Goal: Transaction & Acquisition: Download file/media

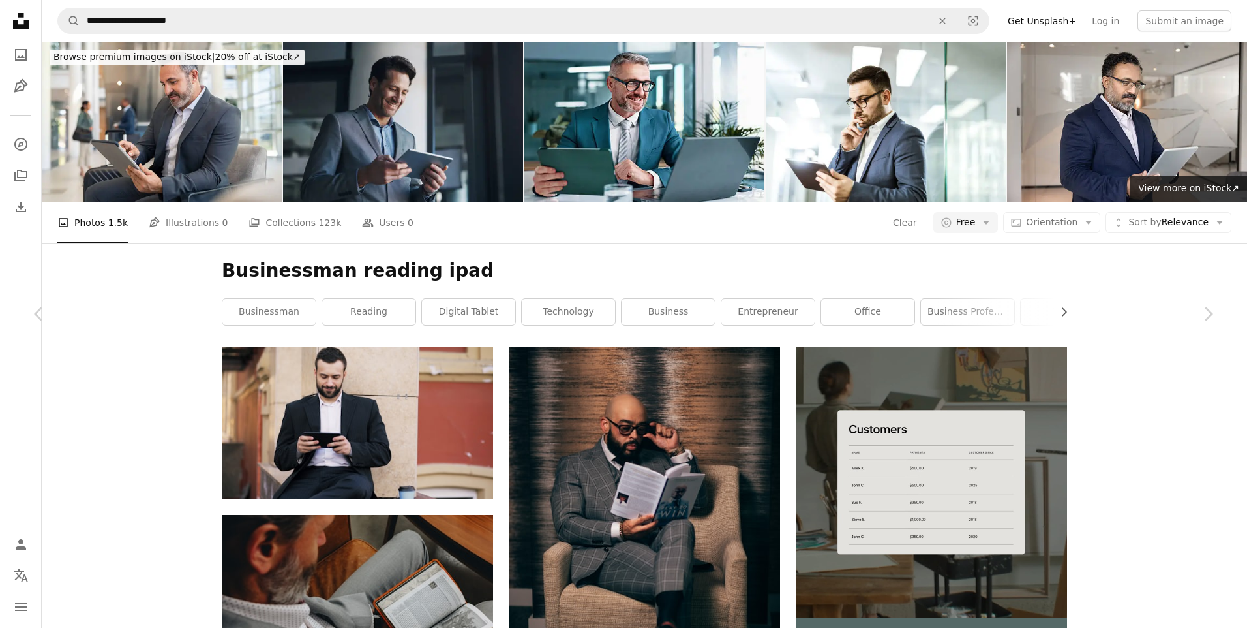
scroll to position [12939, 0]
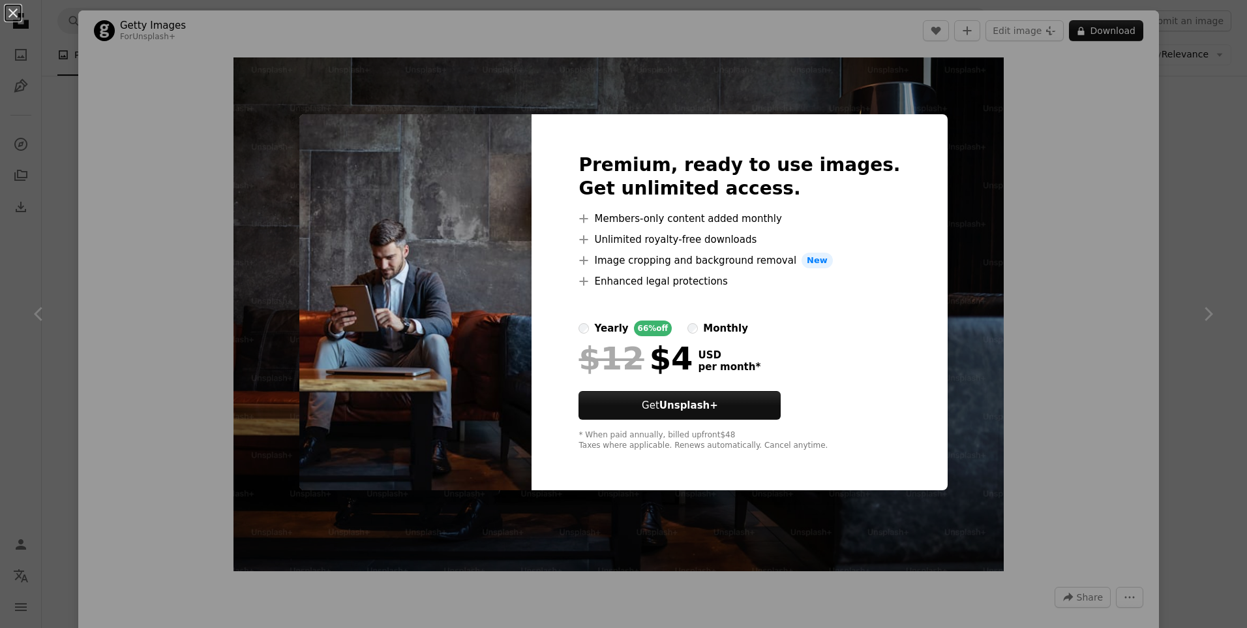
click at [997, 147] on div "An X shape Premium, ready to use images. Get unlimited access. A plus sign Memb…" at bounding box center [623, 314] width 1247 height 628
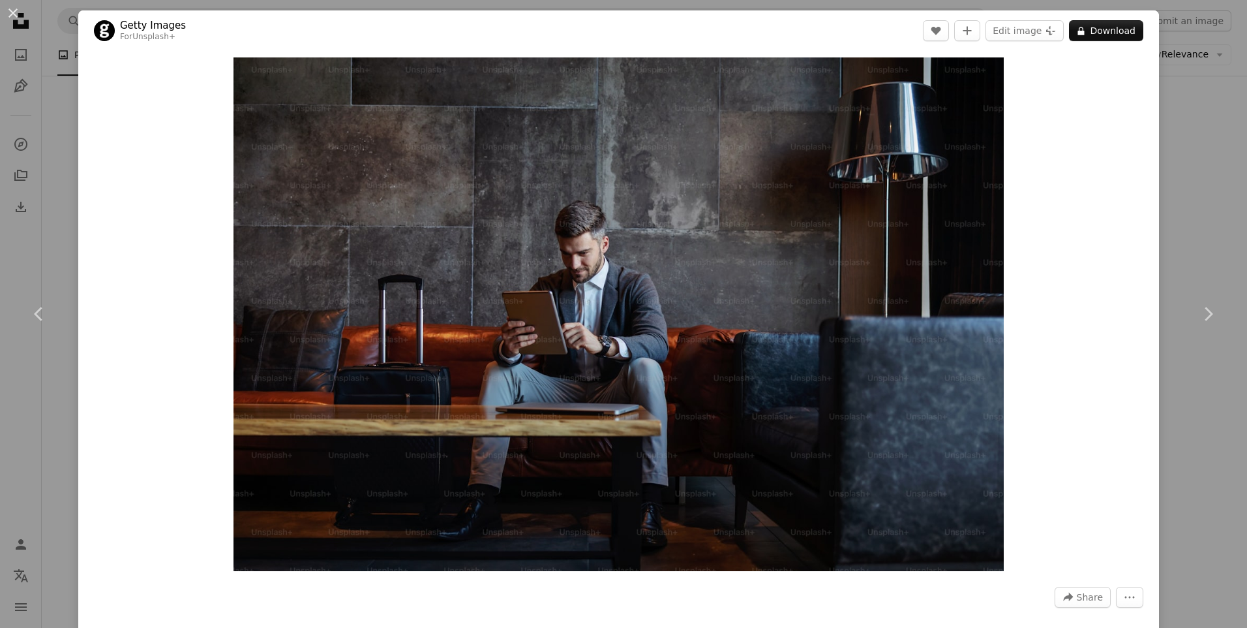
drag, startPoint x: 1112, startPoint y: 478, endPoint x: 1158, endPoint y: 155, distance: 326.9
click at [1156, 520] on div "An X shape Chevron left Chevron right Getty Images For Unsplash+ A heart A plus…" at bounding box center [623, 314] width 1247 height 628
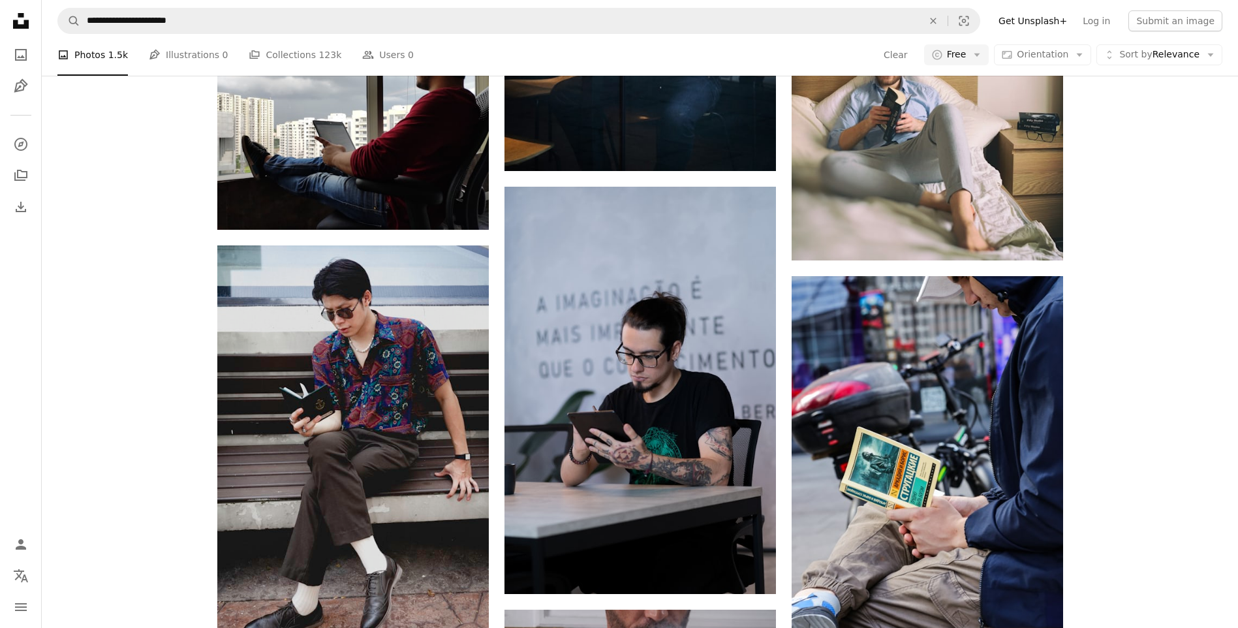
scroll to position [13265, 0]
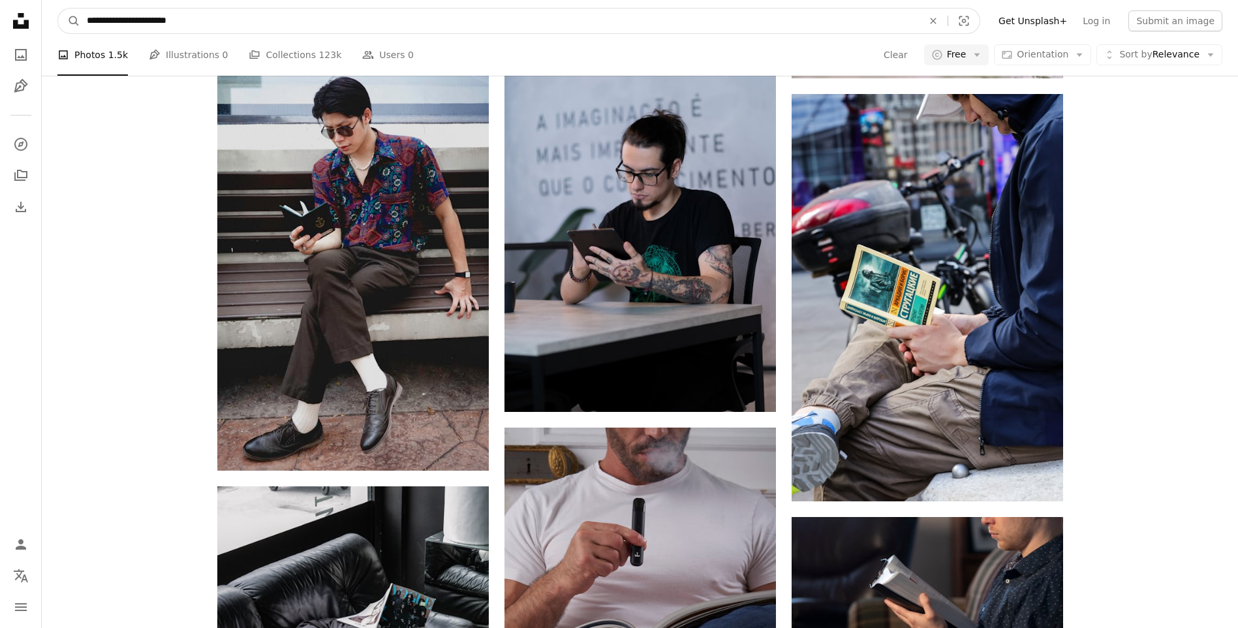
click at [363, 20] on input "**********" at bounding box center [499, 20] width 838 height 25
type input "**********"
click button "A magnifying glass" at bounding box center [69, 20] width 22 height 25
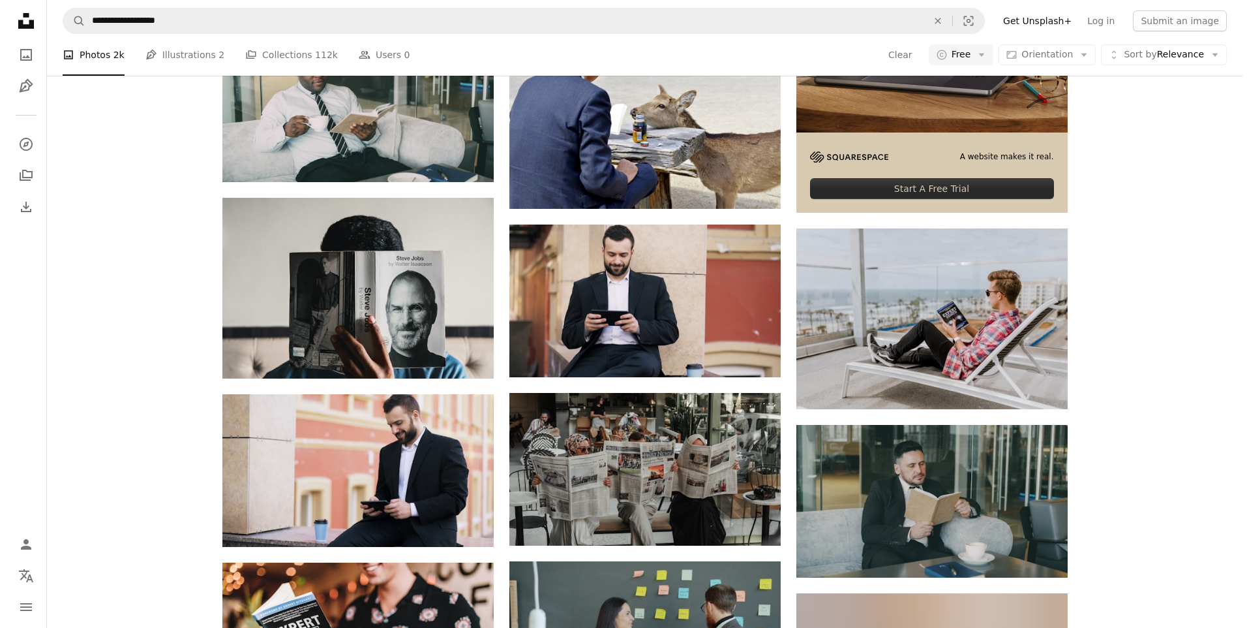
scroll to position [544, 0]
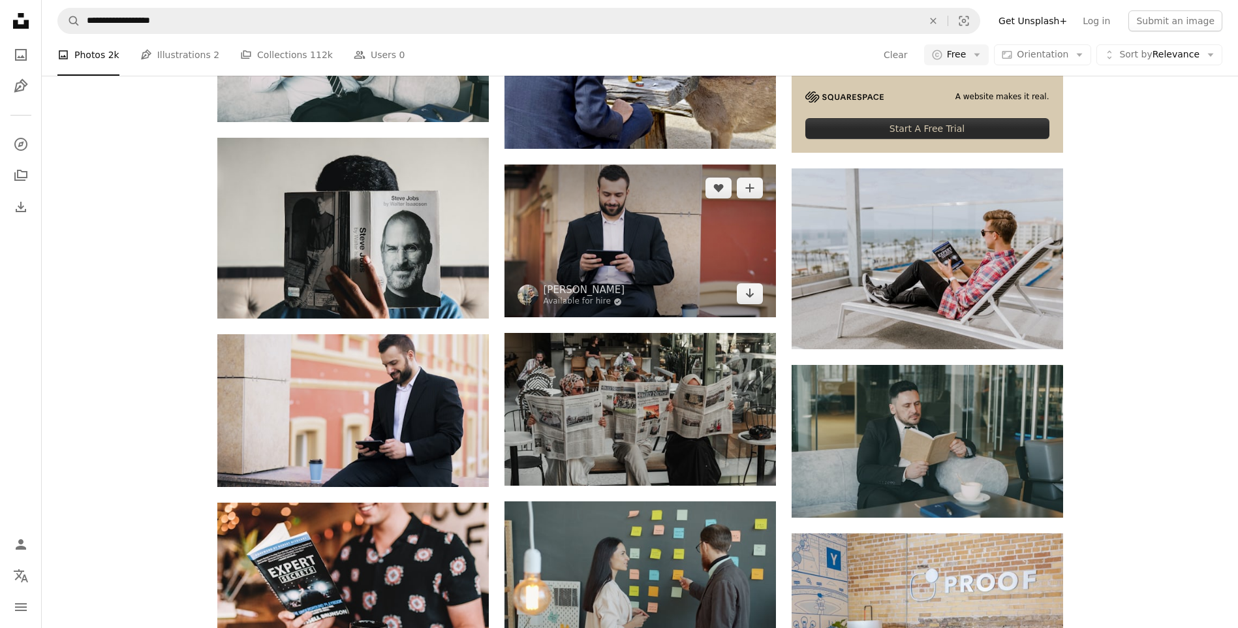
click at [554, 242] on img at bounding box center [639, 240] width 271 height 153
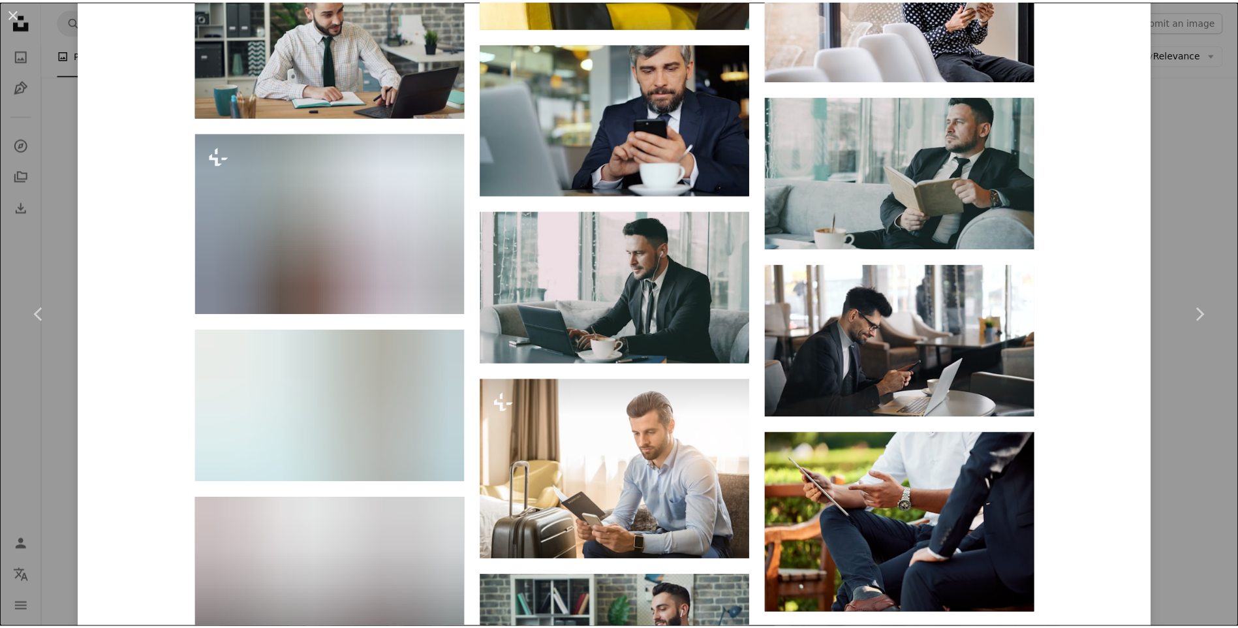
scroll to position [4241, 0]
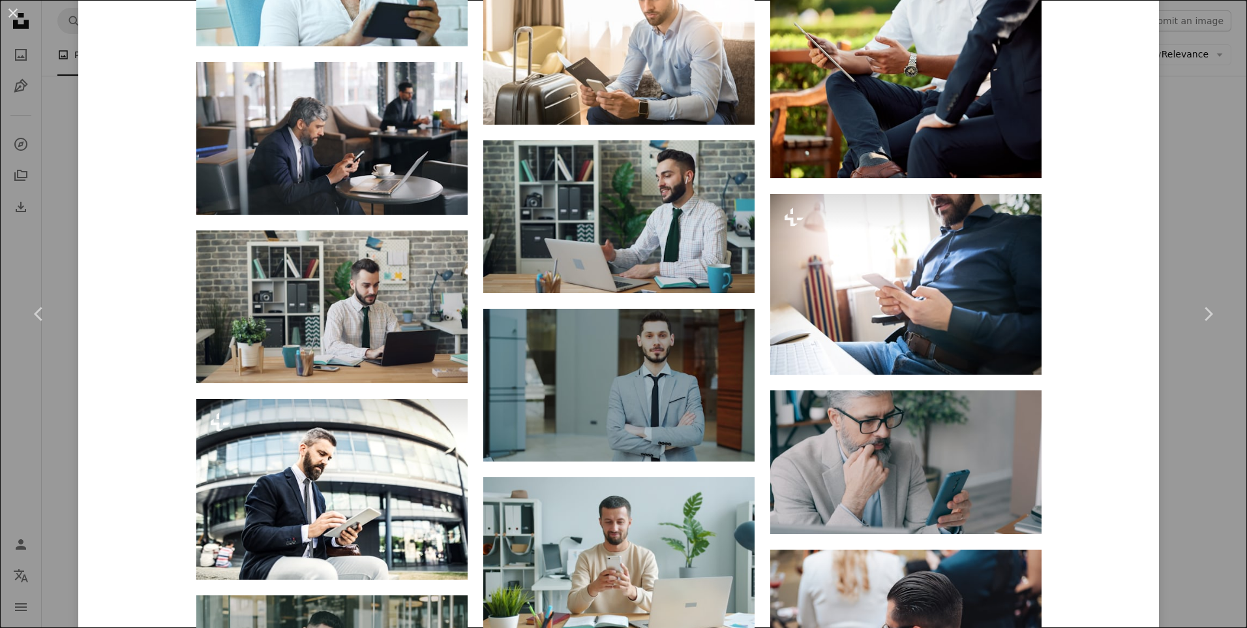
click at [1174, 582] on div "An X shape Chevron left Chevron right [PERSON_NAME] Available for hire A checkm…" at bounding box center [623, 314] width 1247 height 628
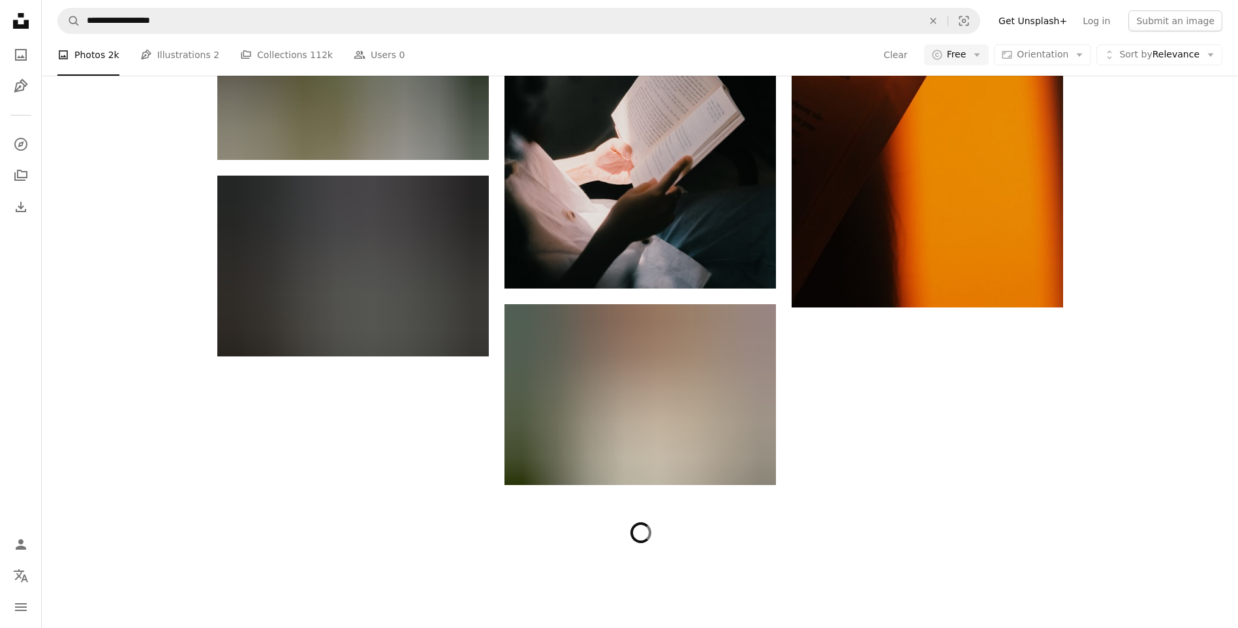
scroll to position [6350, 0]
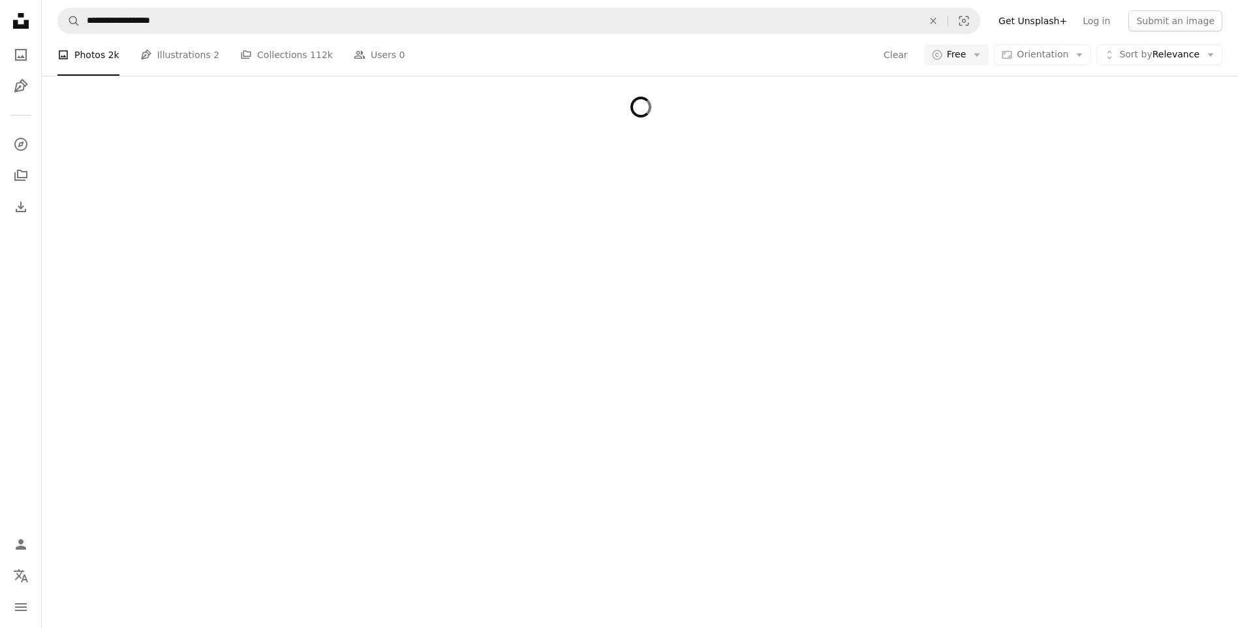
drag, startPoint x: 1158, startPoint y: 195, endPoint x: 1133, endPoint y: 502, distance: 307.6
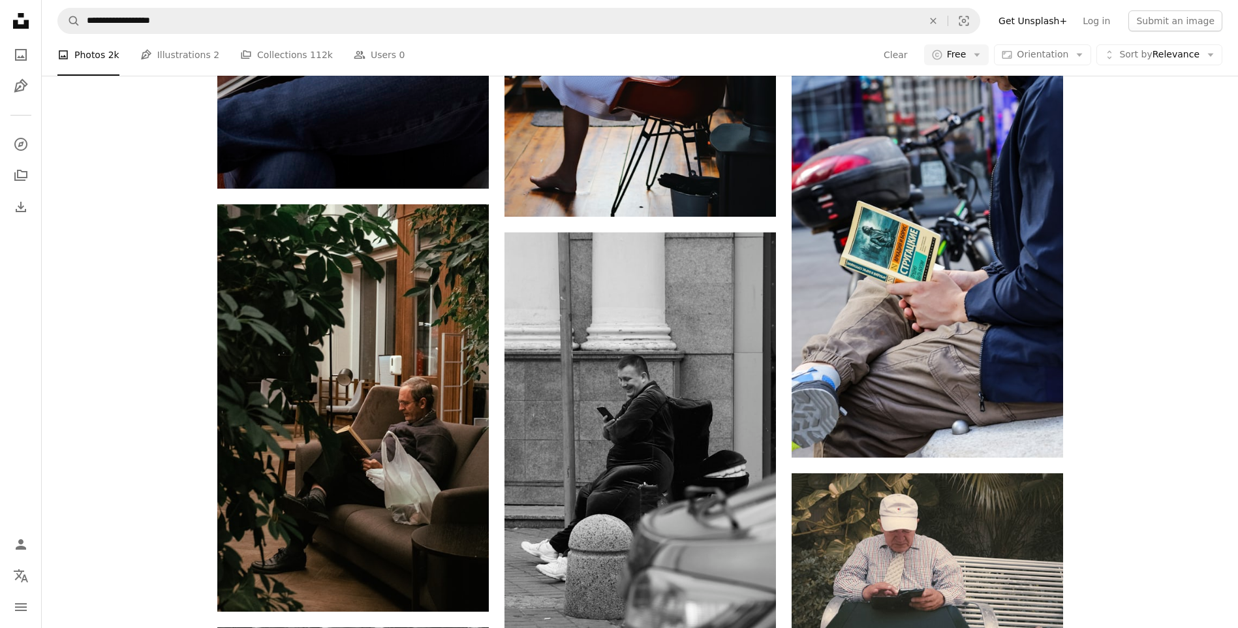
drag, startPoint x: 1103, startPoint y: 136, endPoint x: 1103, endPoint y: 294, distance: 157.2
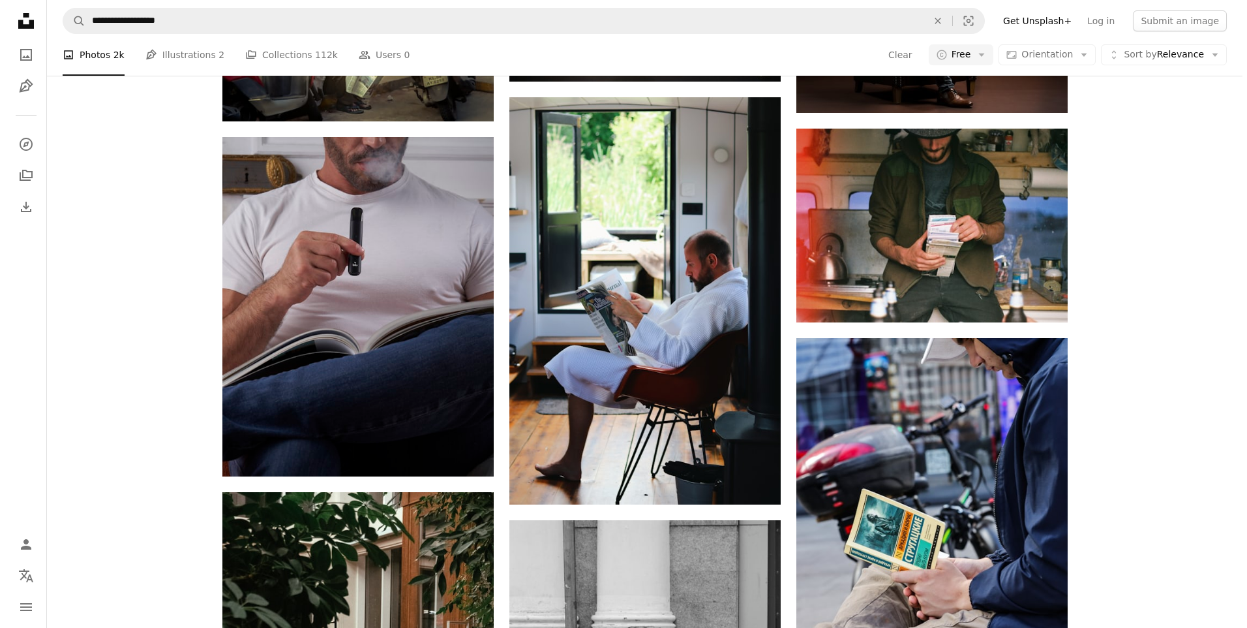
scroll to position [6298, 0]
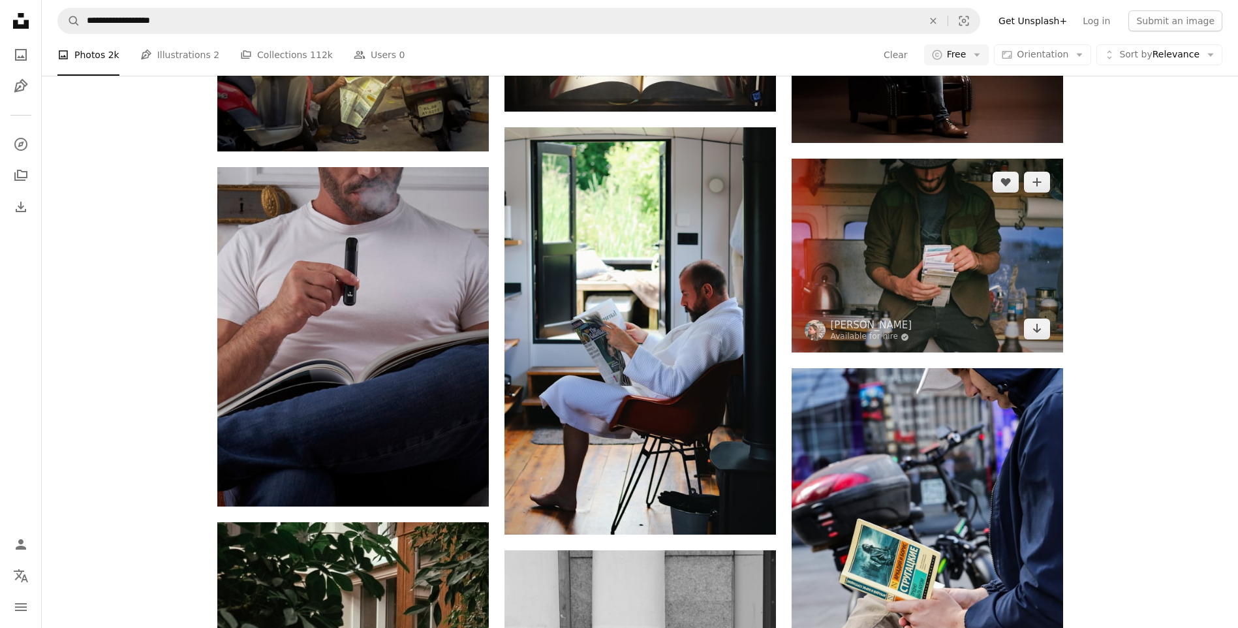
click at [874, 251] on img at bounding box center [926, 256] width 271 height 194
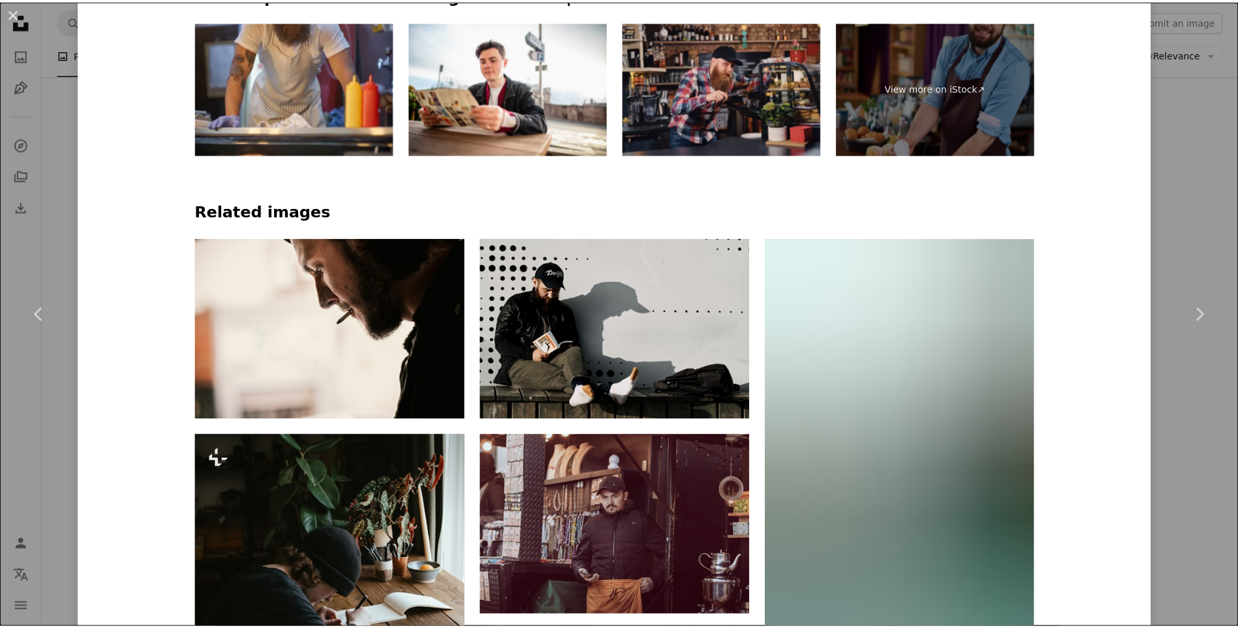
scroll to position [870, 0]
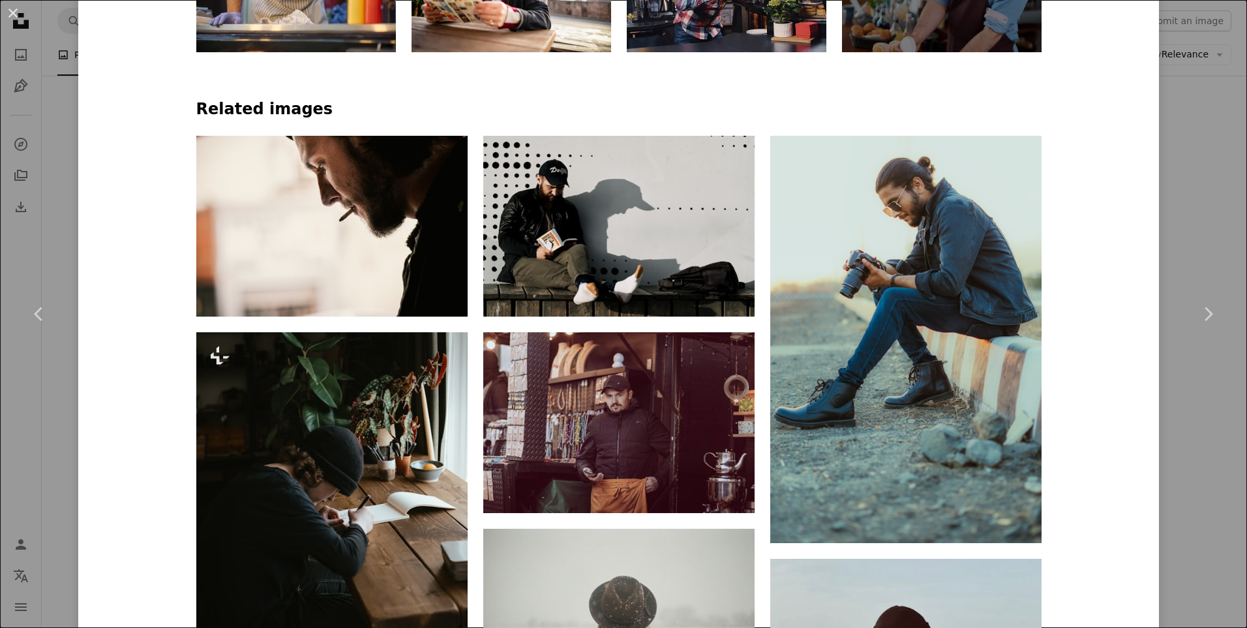
click at [44, 425] on div "An X shape Chevron left Chevron right [PERSON_NAME] Available for hire A checkm…" at bounding box center [623, 314] width 1247 height 628
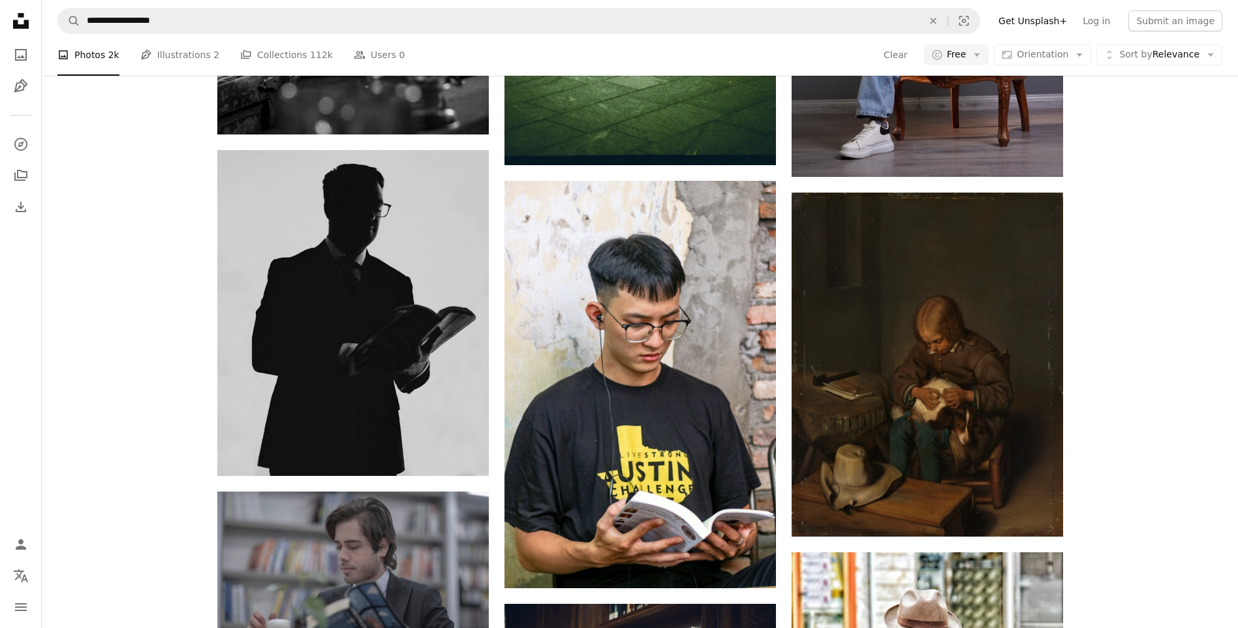
scroll to position [8038, 0]
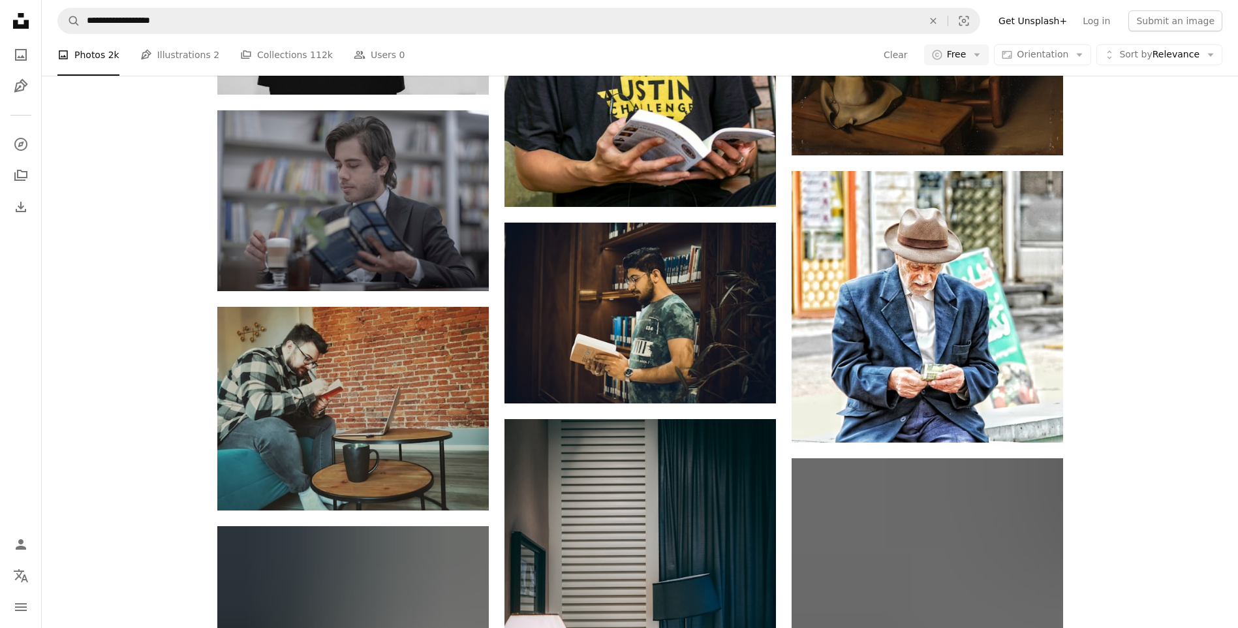
drag, startPoint x: 1142, startPoint y: 222, endPoint x: 1112, endPoint y: 392, distance: 172.8
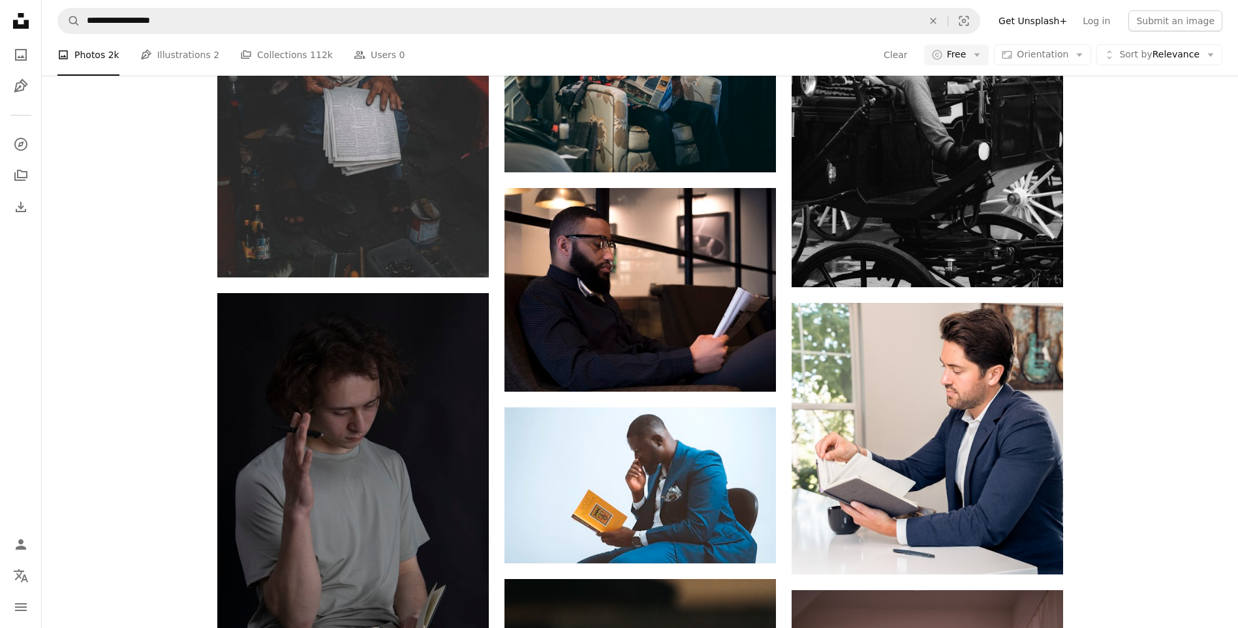
drag, startPoint x: 1088, startPoint y: 303, endPoint x: 1078, endPoint y: 448, distance: 145.8
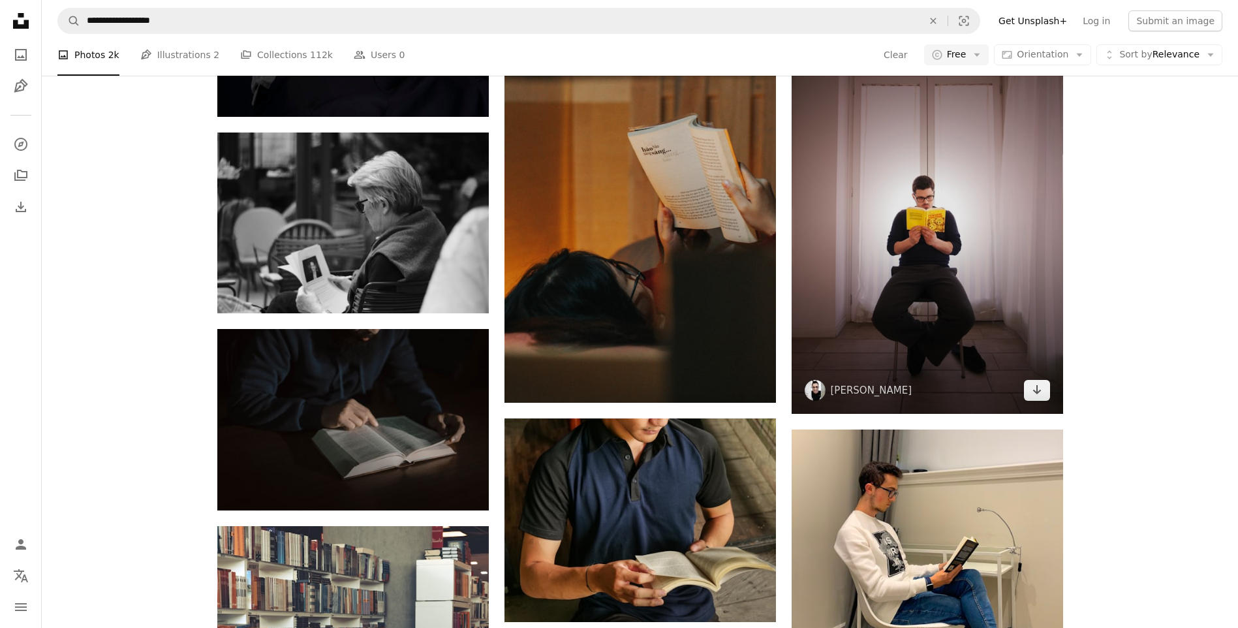
drag, startPoint x: 1056, startPoint y: 347, endPoint x: 1058, endPoint y: 385, distance: 37.9
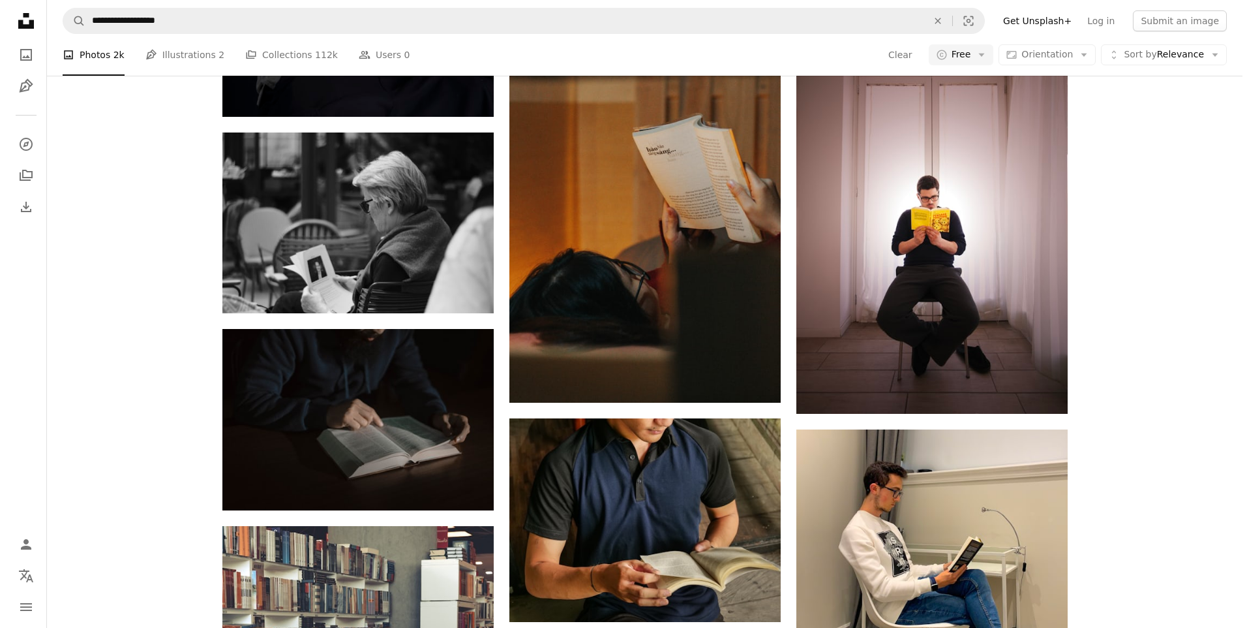
scroll to position [9648, 0]
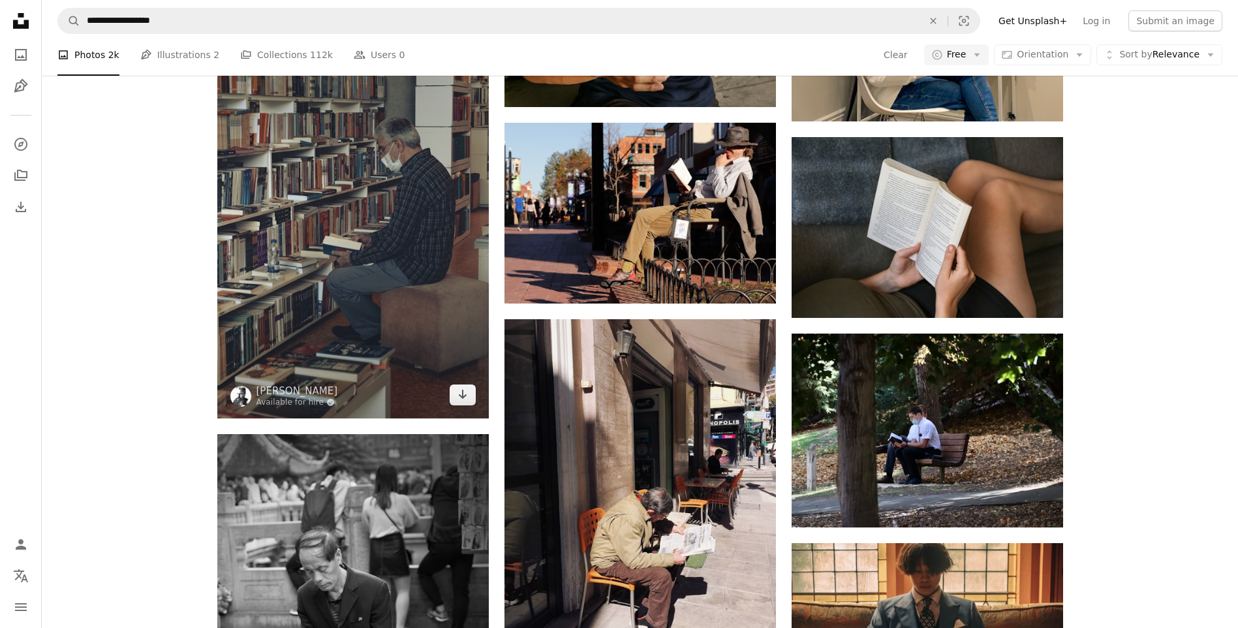
click at [332, 289] on img at bounding box center [352, 214] width 271 height 407
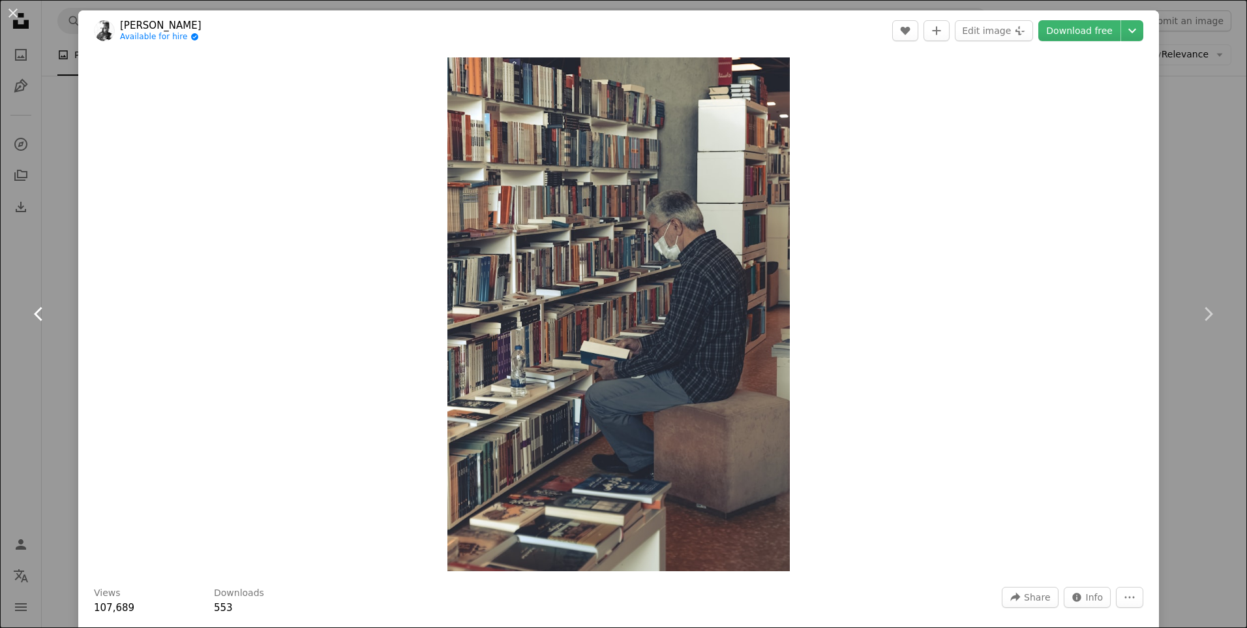
click at [46, 360] on link "Chevron left" at bounding box center [39, 313] width 78 height 125
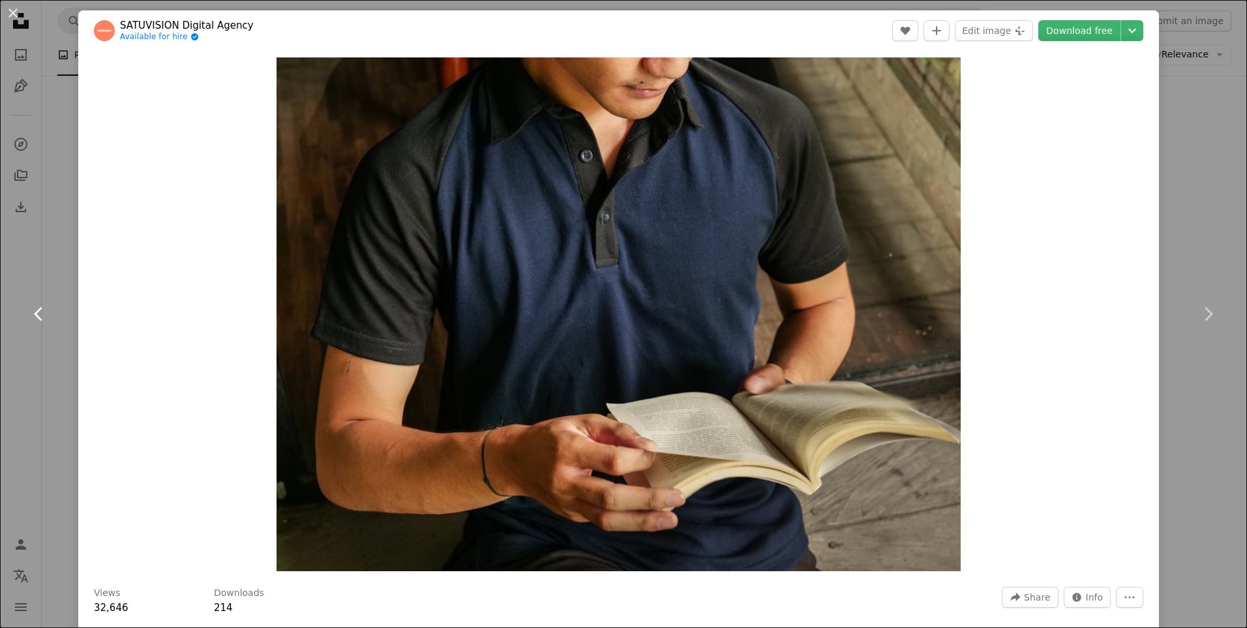
click at [74, 347] on link "Chevron left" at bounding box center [39, 313] width 78 height 125
click at [67, 430] on div "An X shape Chevron left Chevron right SATUVISION Digital Agency Available for h…" at bounding box center [623, 314] width 1247 height 628
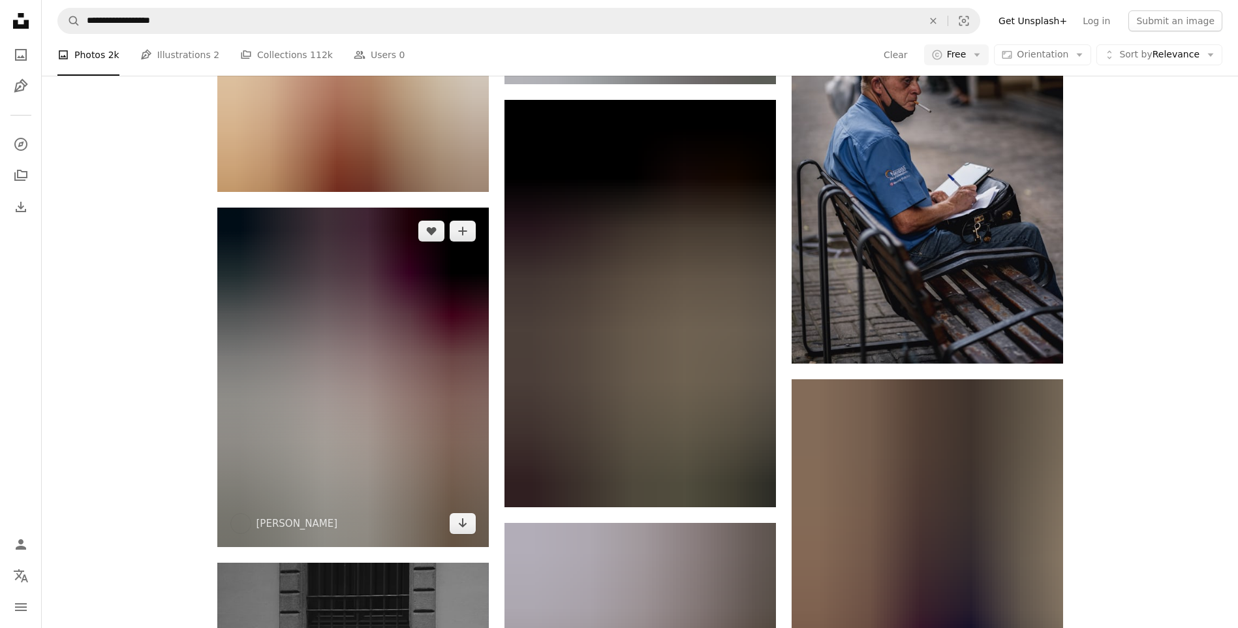
scroll to position [10953, 0]
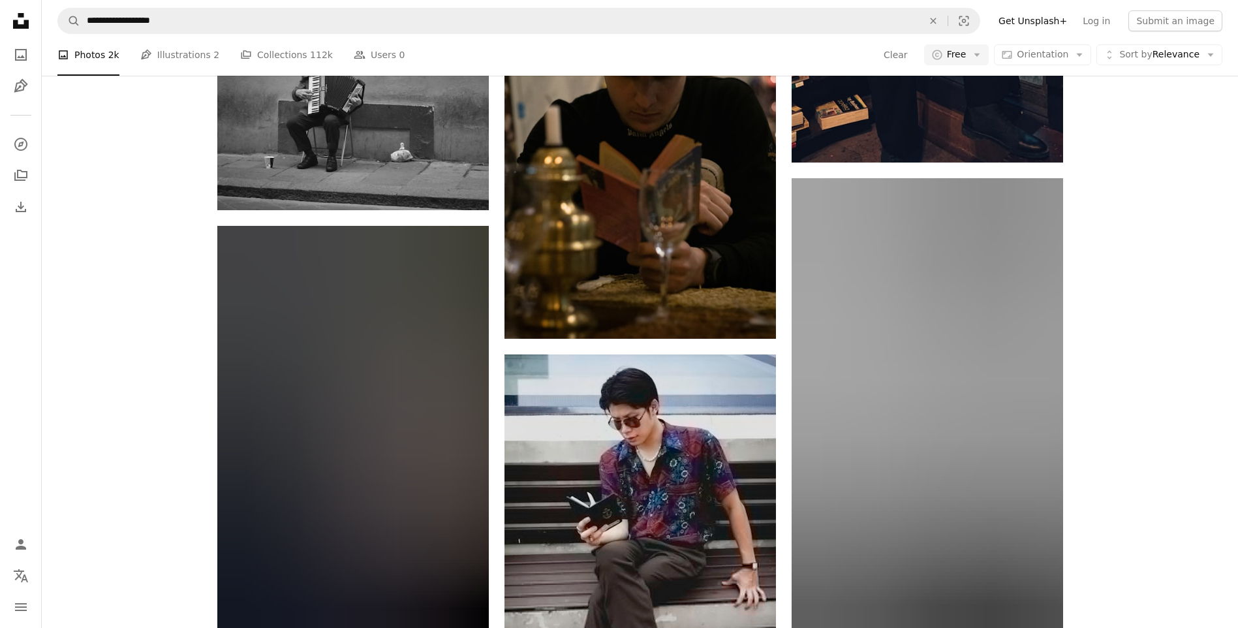
drag, startPoint x: 179, startPoint y: 310, endPoint x: 166, endPoint y: 344, distance: 36.7
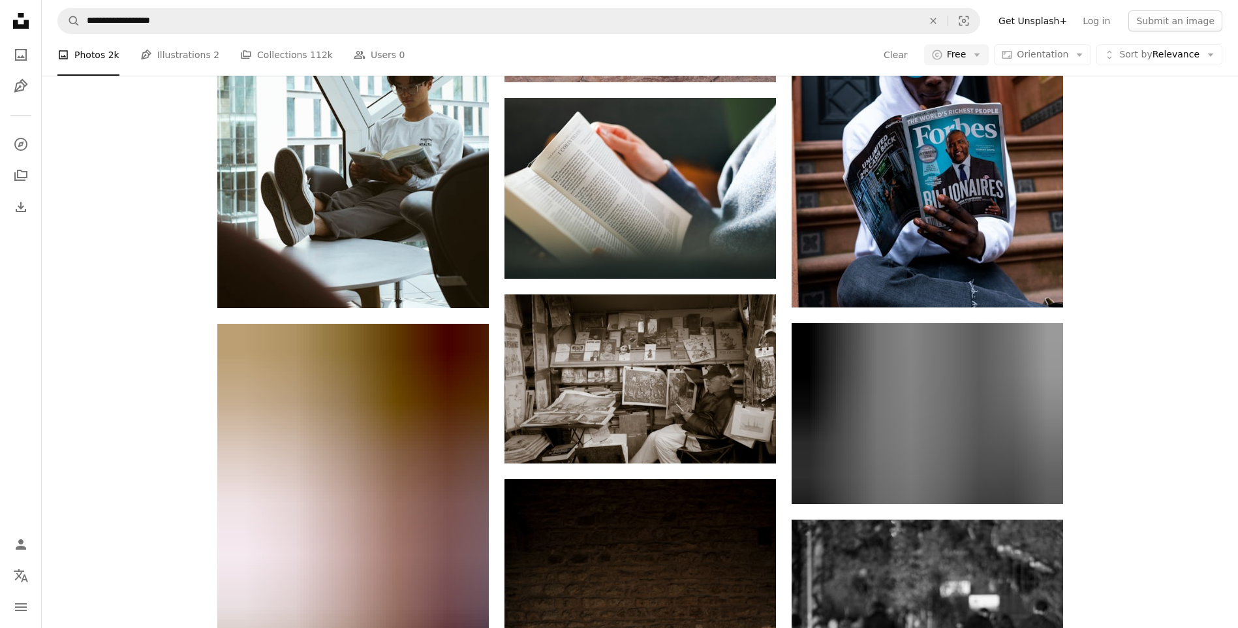
scroll to position [12140, 0]
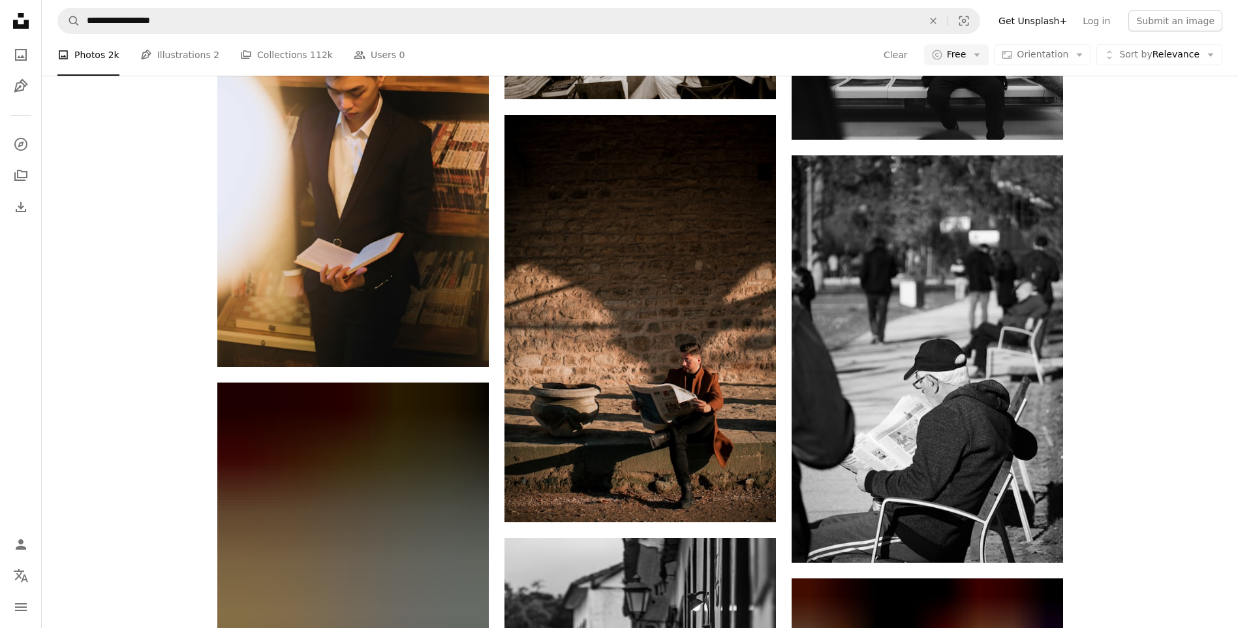
drag, startPoint x: 141, startPoint y: 213, endPoint x: 134, endPoint y: 317, distance: 104.6
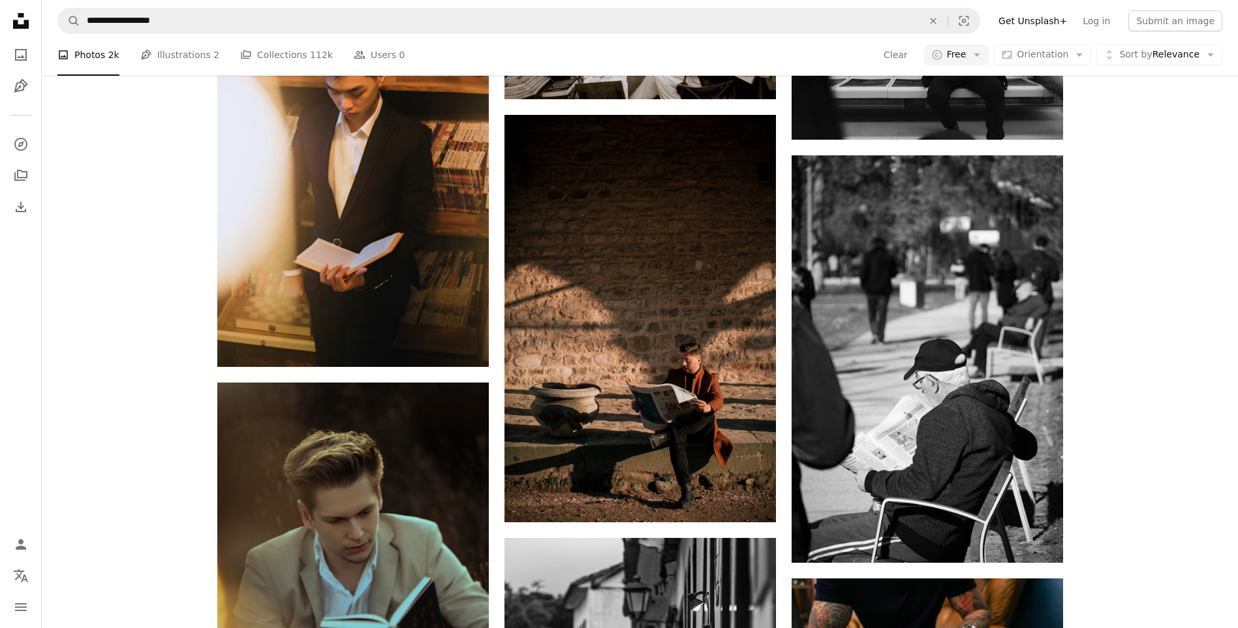
scroll to position [12737, 0]
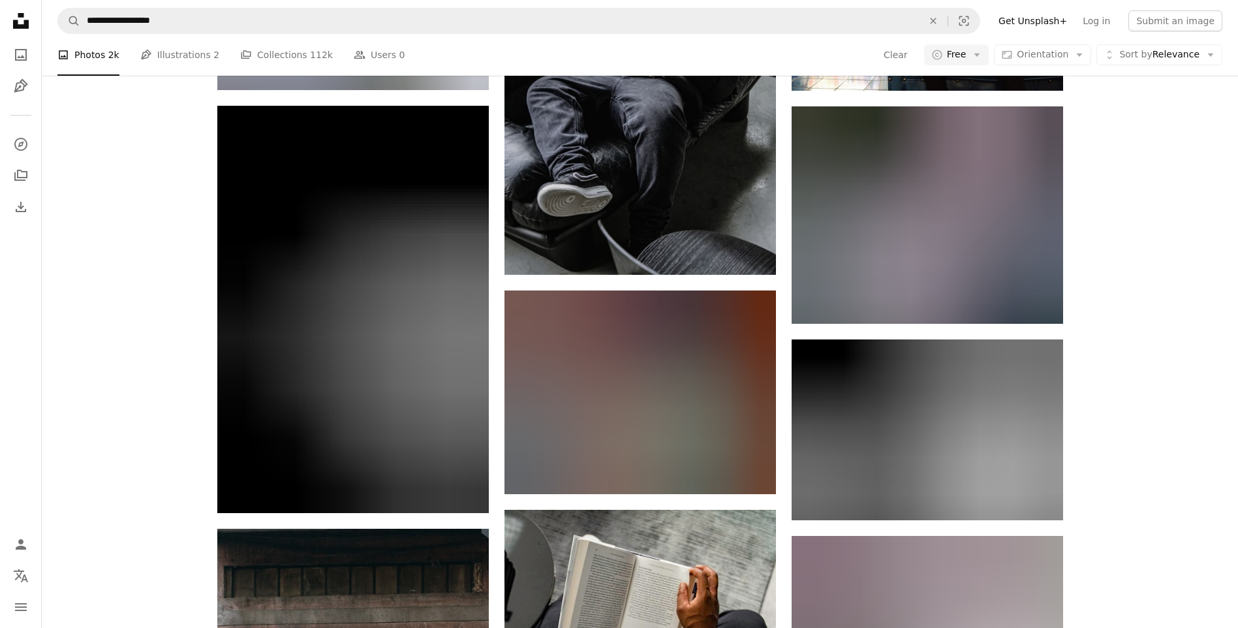
drag, startPoint x: 132, startPoint y: 262, endPoint x: 140, endPoint y: 403, distance: 141.2
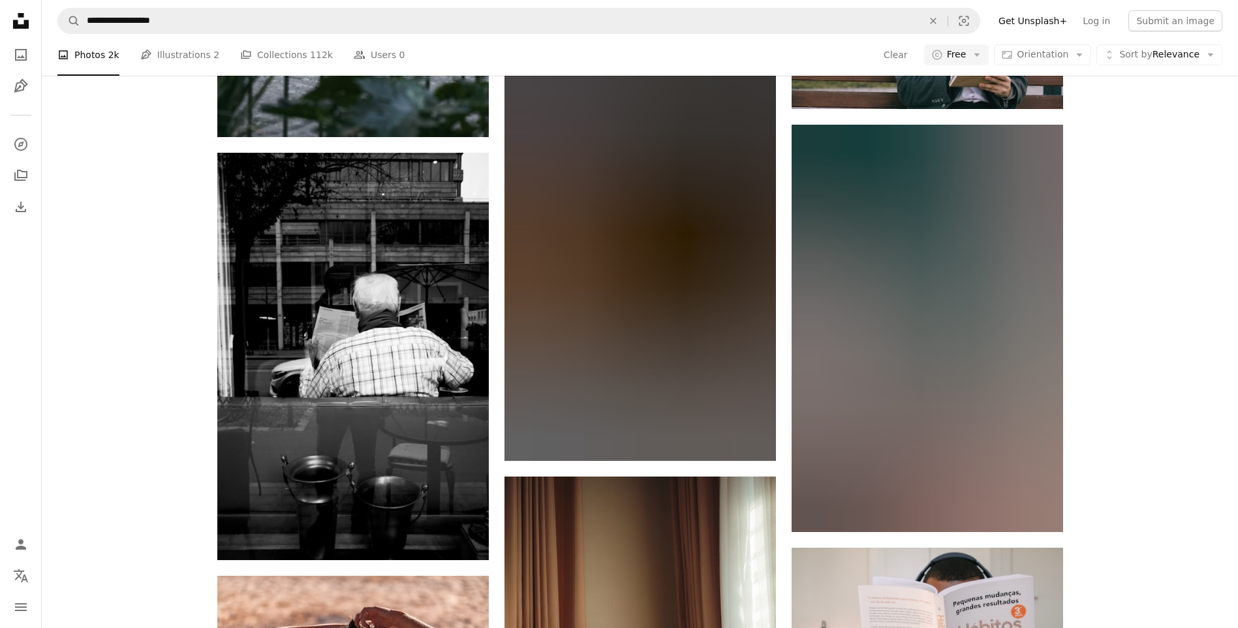
scroll to position [18023, 0]
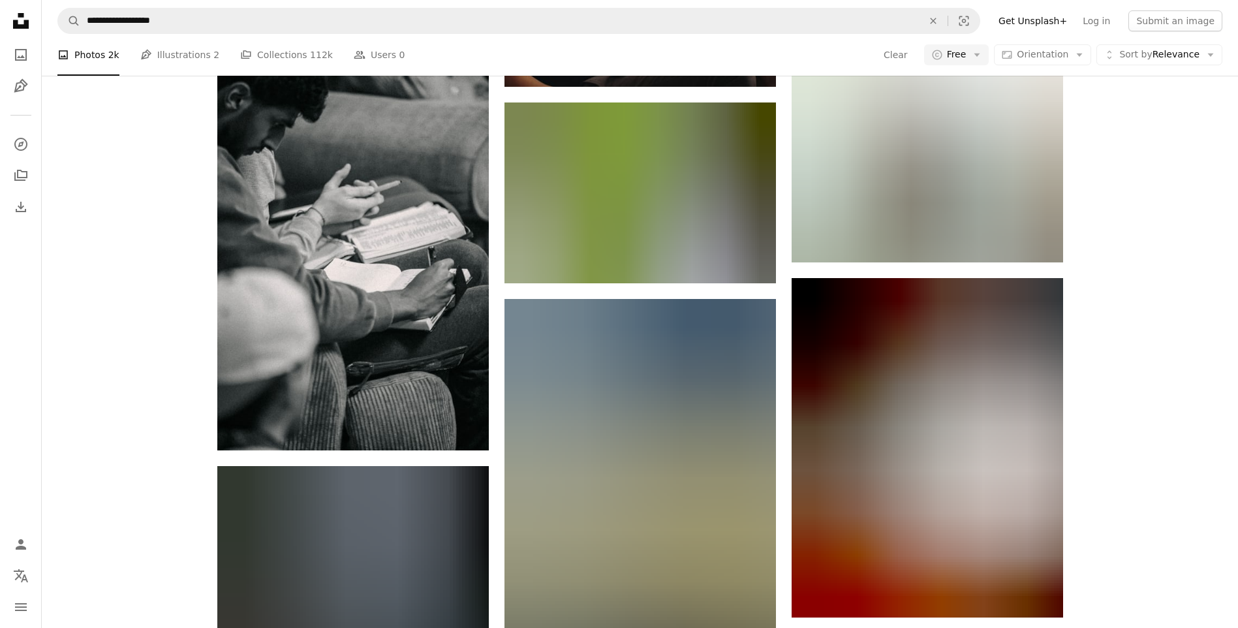
drag, startPoint x: 142, startPoint y: 367, endPoint x: 146, endPoint y: 485, distance: 118.2
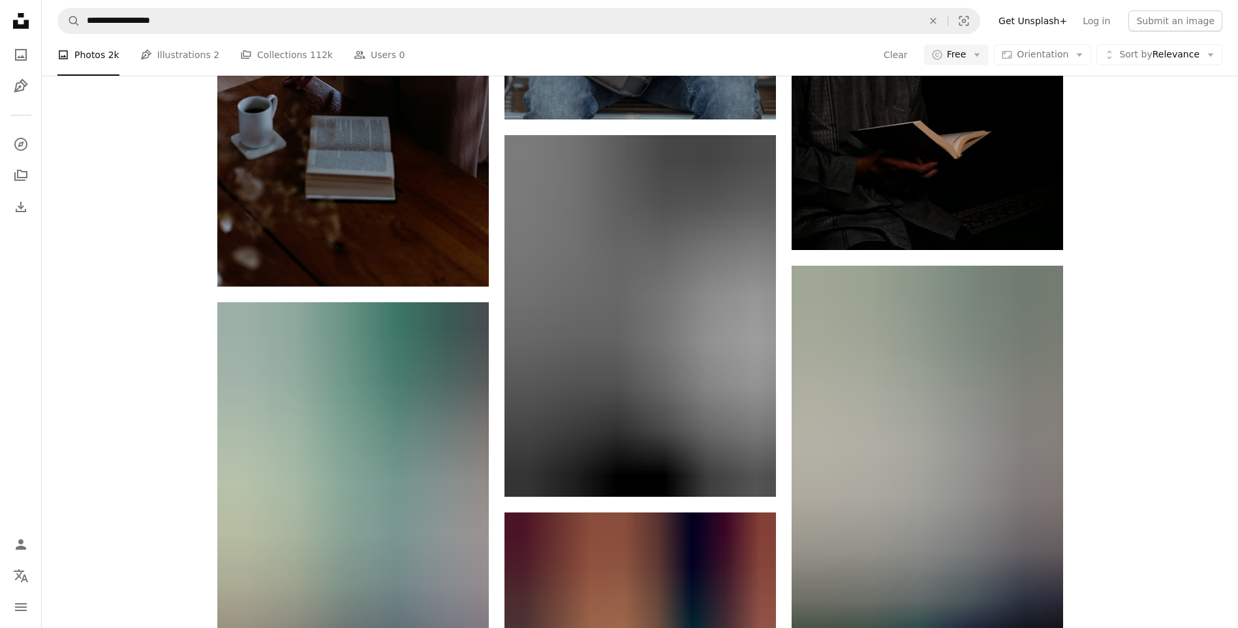
drag, startPoint x: 172, startPoint y: 194, endPoint x: 167, endPoint y: 398, distance: 204.3
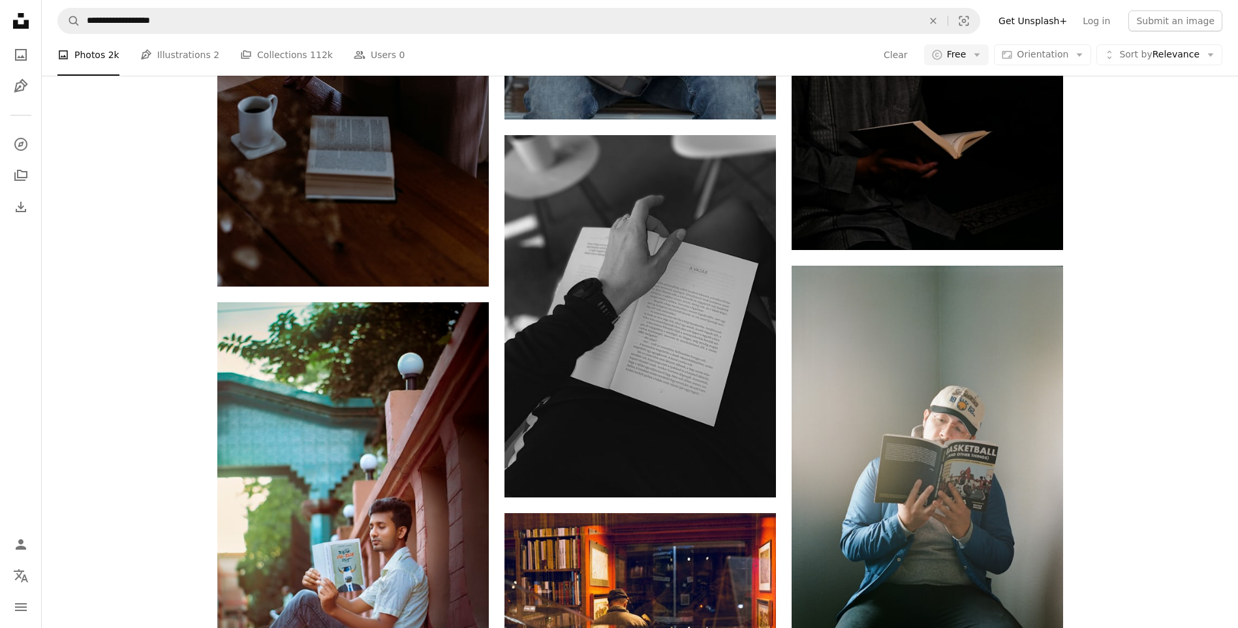
scroll to position [19790, 0]
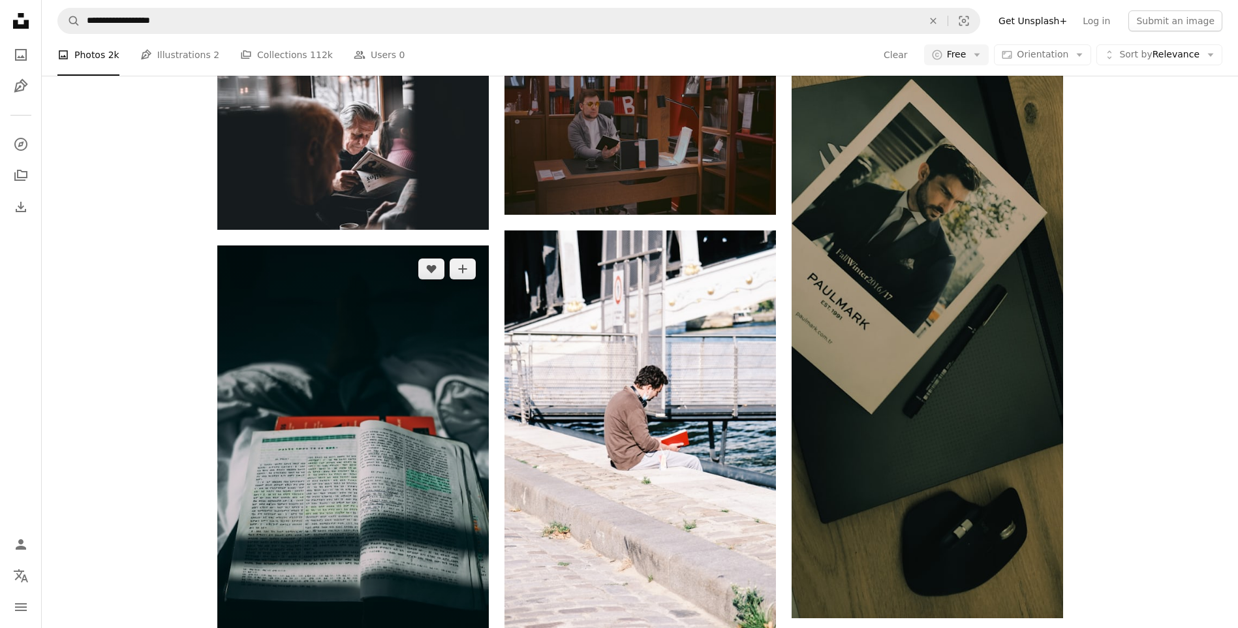
drag, startPoint x: 239, startPoint y: 317, endPoint x: 135, endPoint y: 327, distance: 104.2
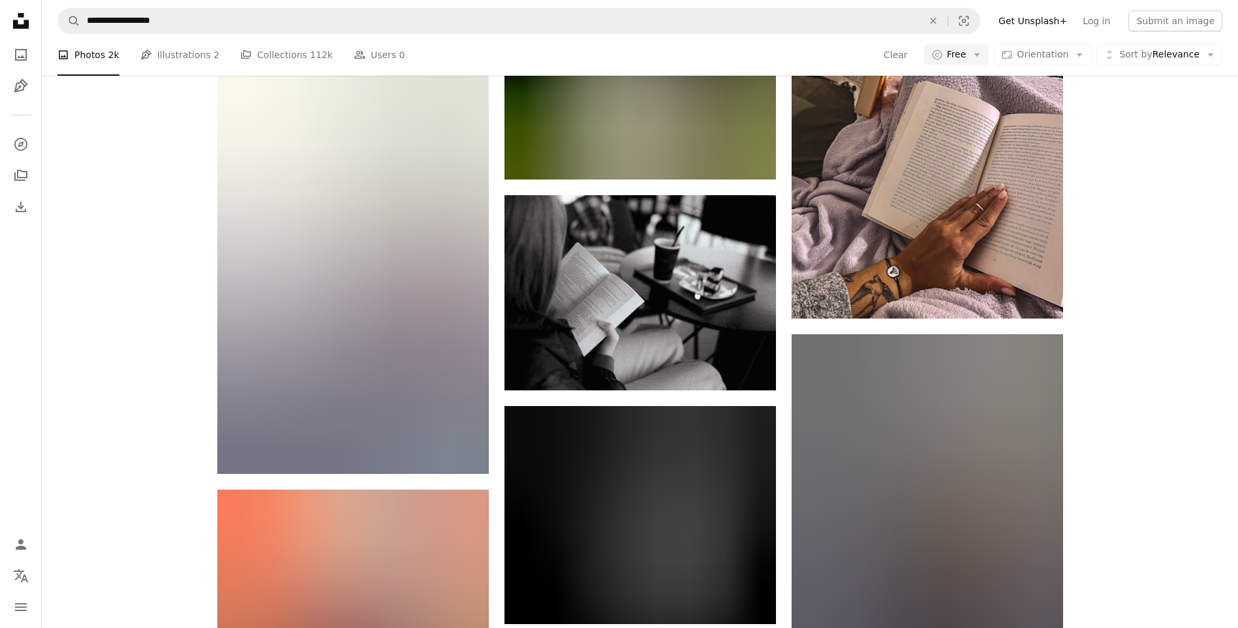
drag, startPoint x: 122, startPoint y: 281, endPoint x: 122, endPoint y: 471, distance: 189.8
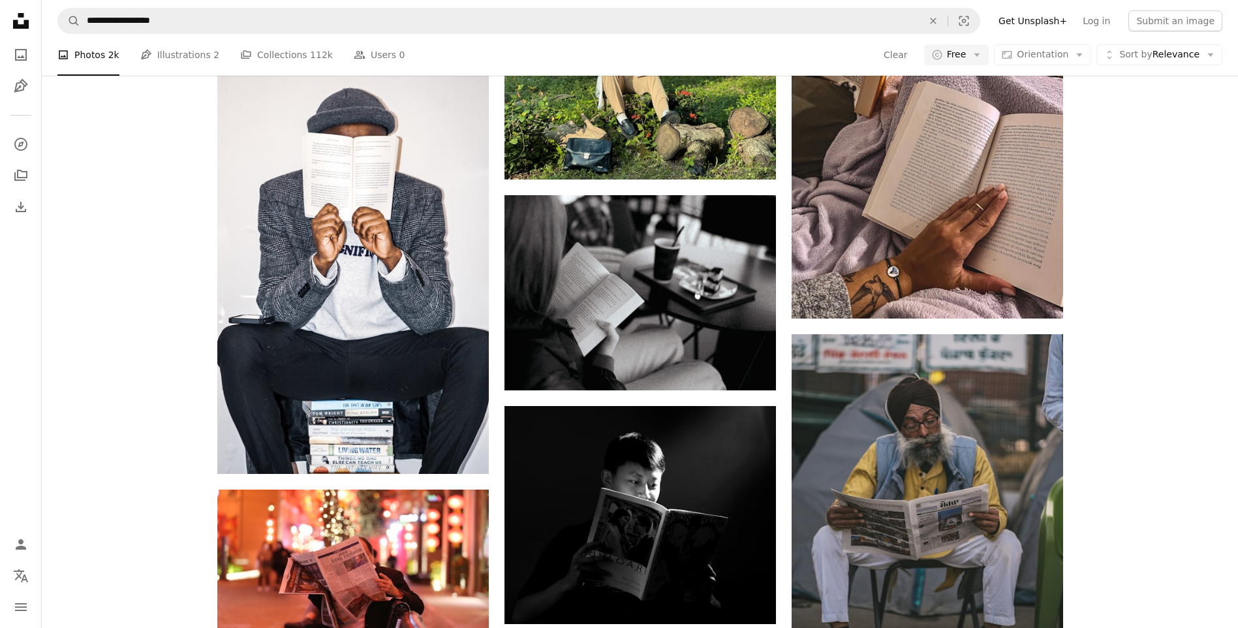
scroll to position [20821, 0]
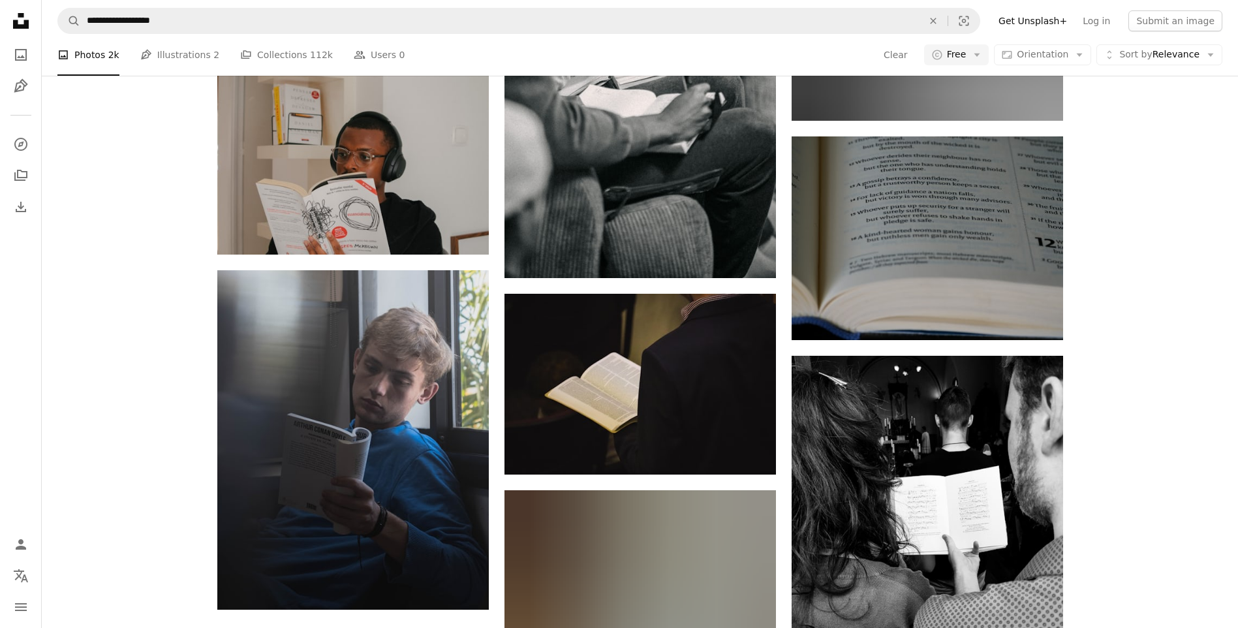
drag, startPoint x: 142, startPoint y: 244, endPoint x: 171, endPoint y: 511, distance: 269.1
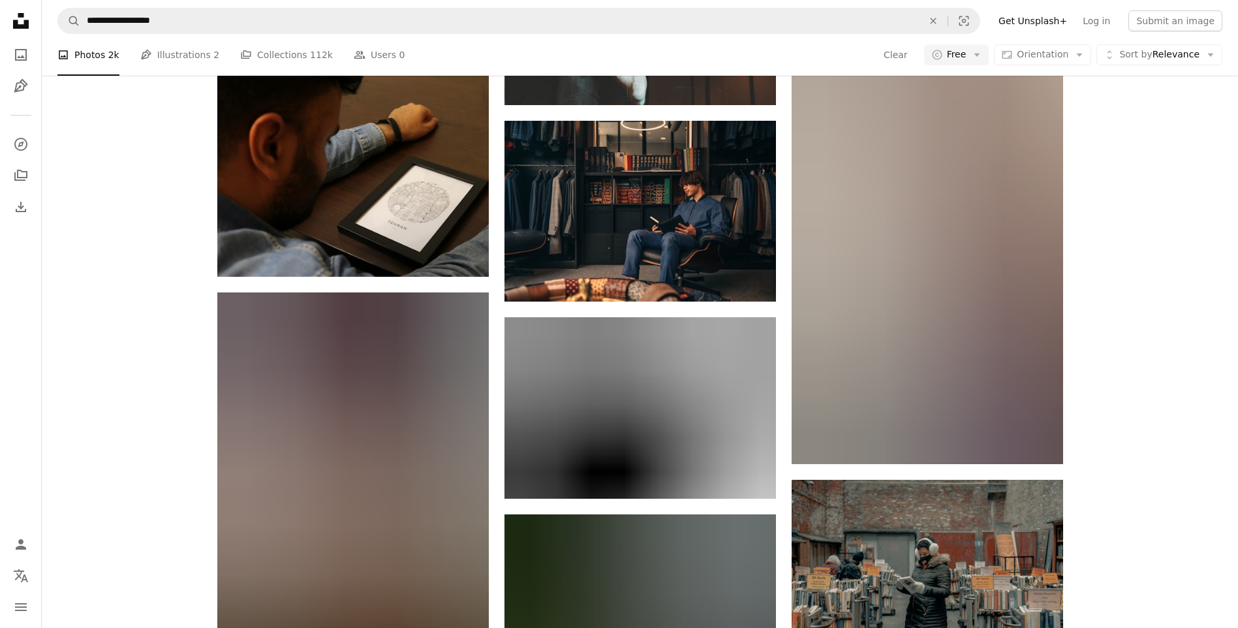
scroll to position [24016, 0]
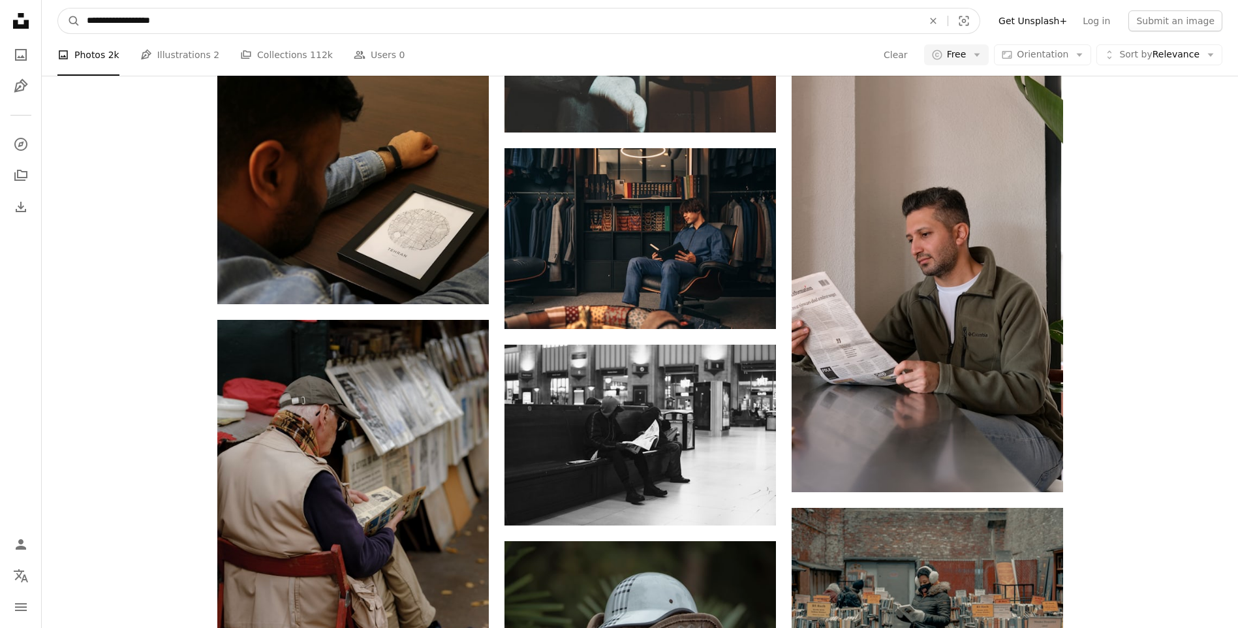
click at [351, 22] on input "**********" at bounding box center [499, 20] width 838 height 25
type input "**********"
click button "A magnifying glass" at bounding box center [69, 20] width 22 height 25
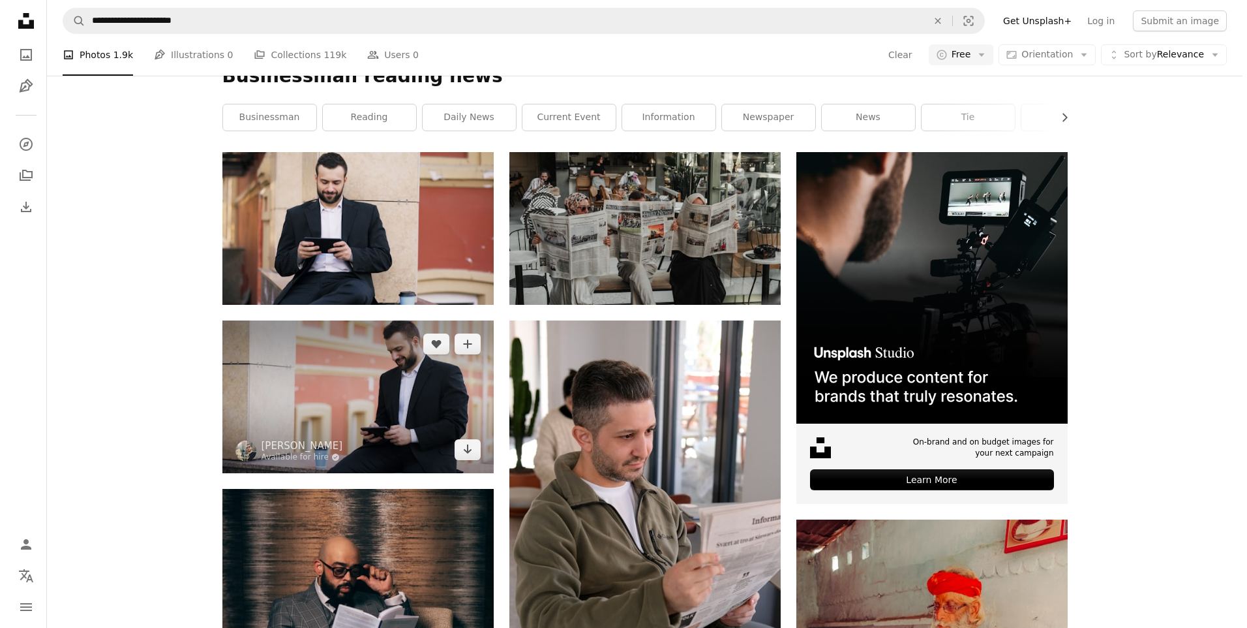
scroll to position [109, 0]
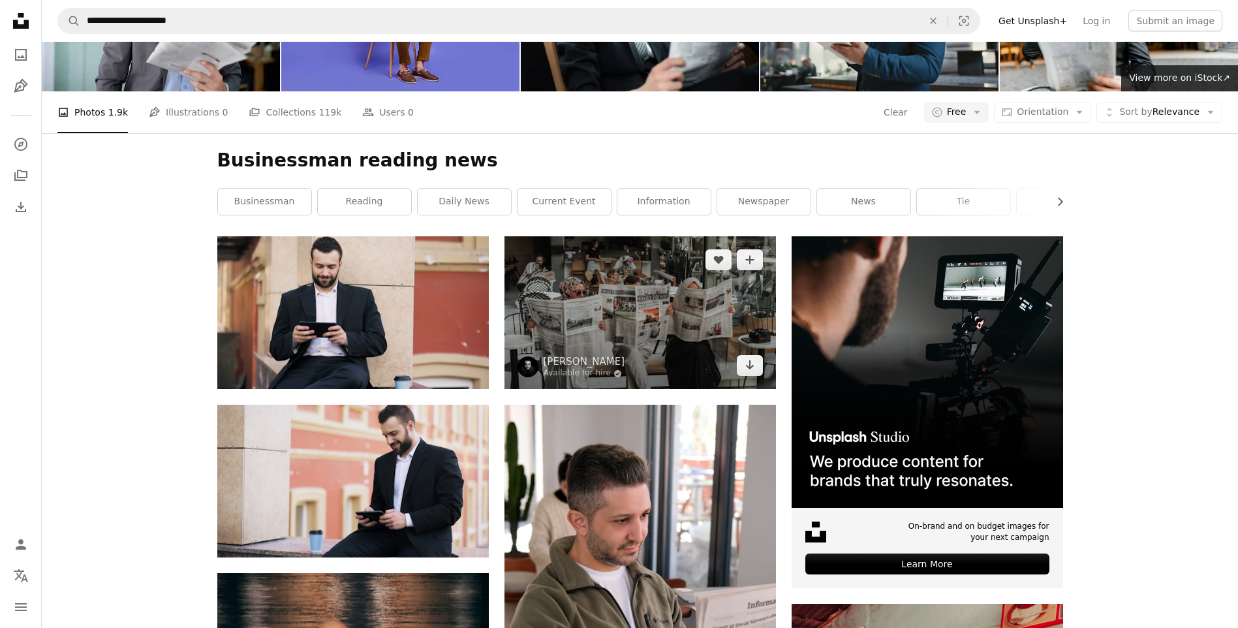
click at [673, 326] on img at bounding box center [639, 312] width 271 height 153
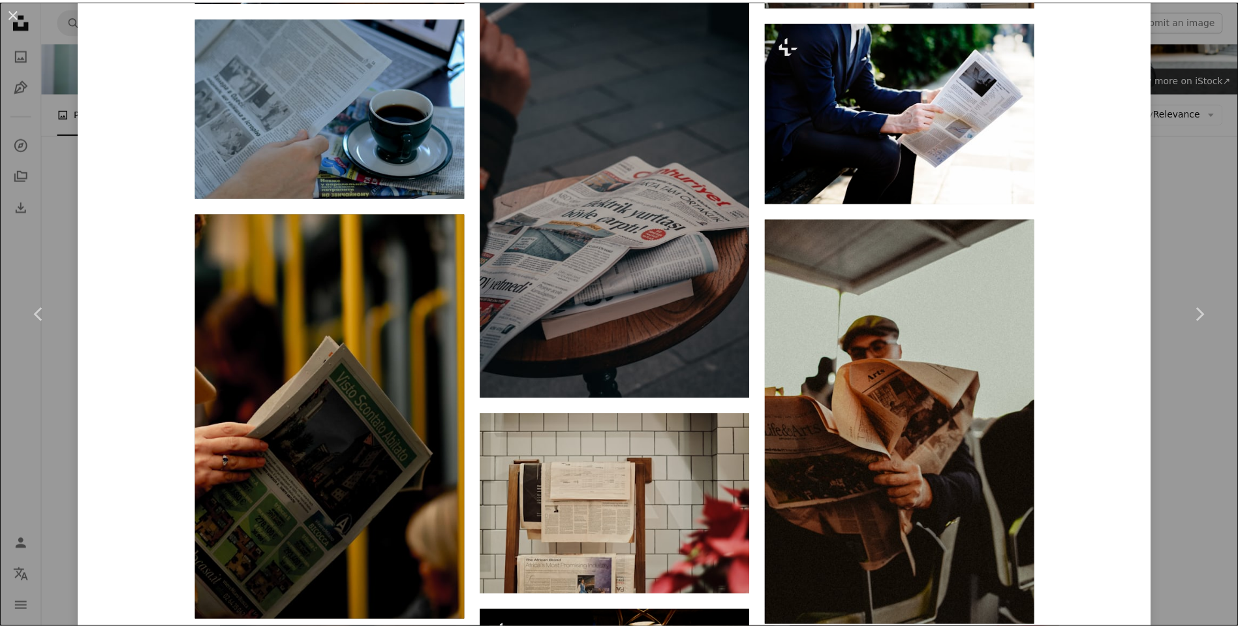
scroll to position [2066, 0]
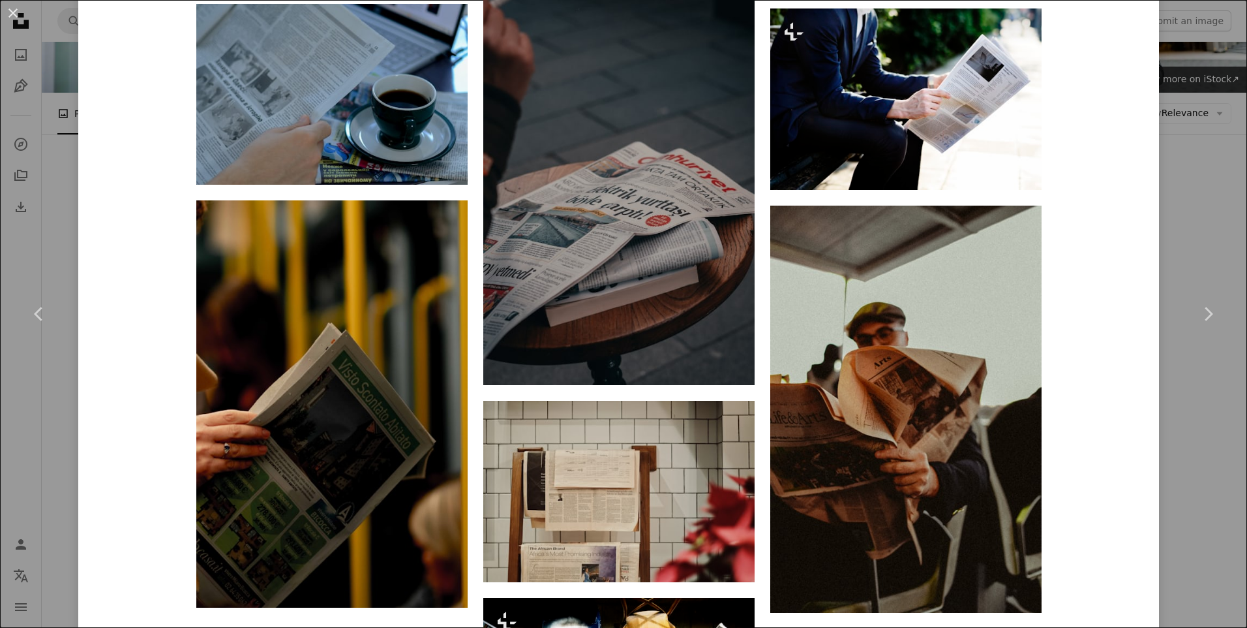
click at [1166, 501] on div "An X shape Chevron left Chevron right Cemrecan [PERSON_NAME] Available for hire…" at bounding box center [623, 314] width 1247 height 628
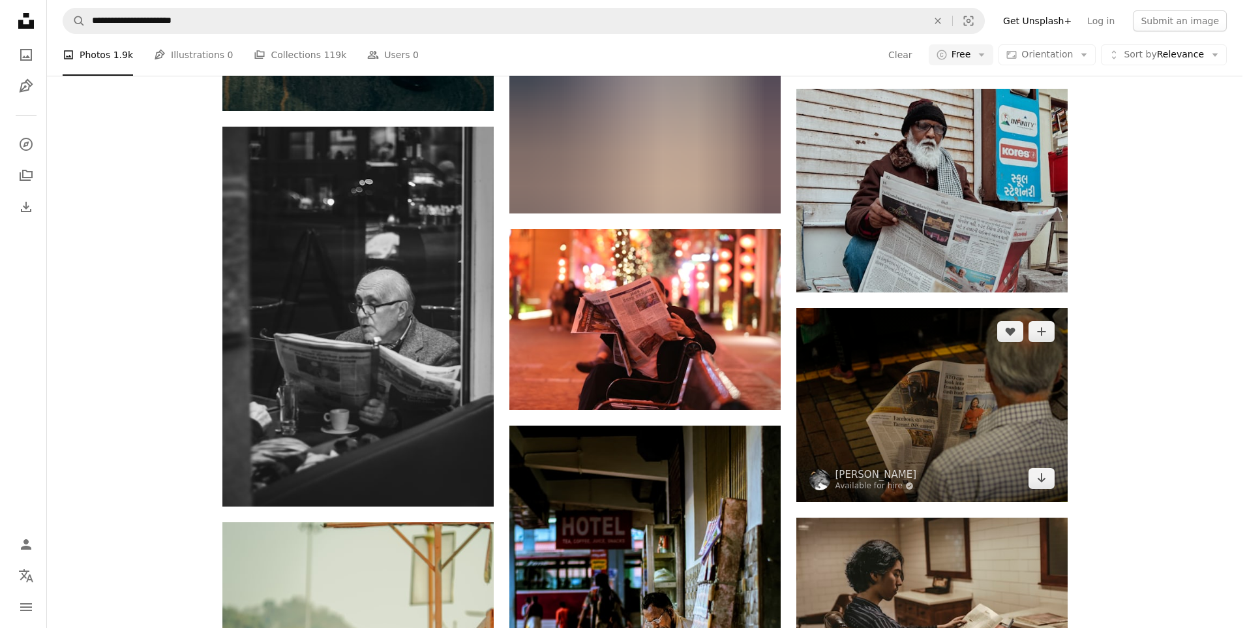
scroll to position [1305, 0]
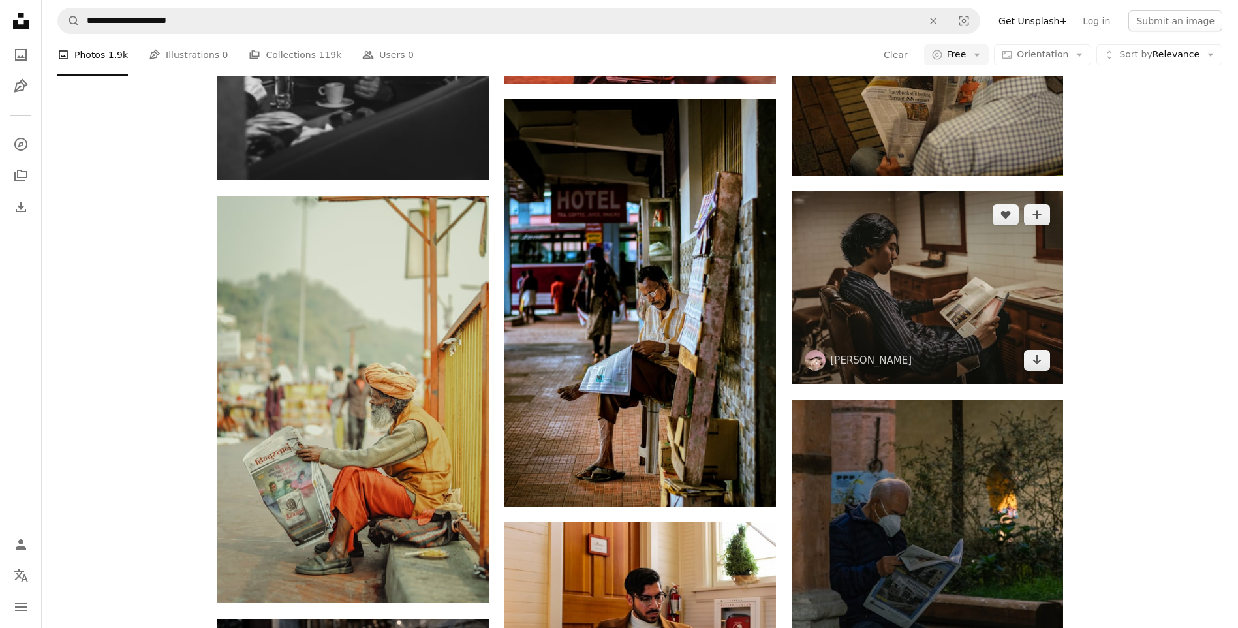
click at [885, 305] on img at bounding box center [926, 287] width 271 height 192
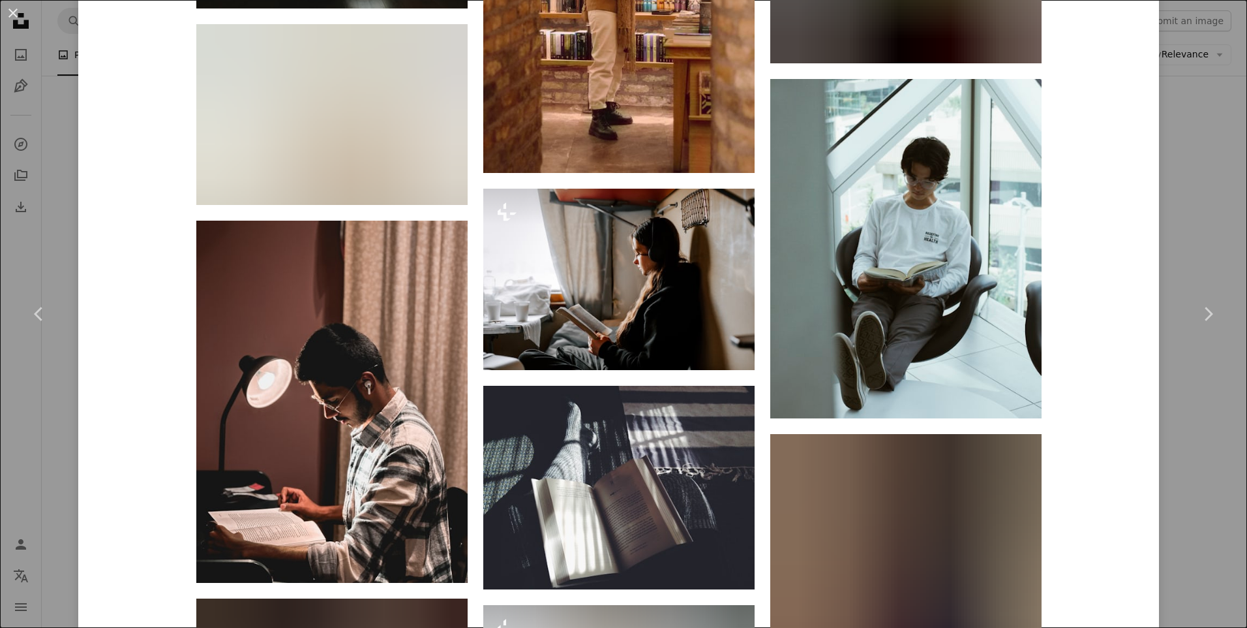
scroll to position [4057, 0]
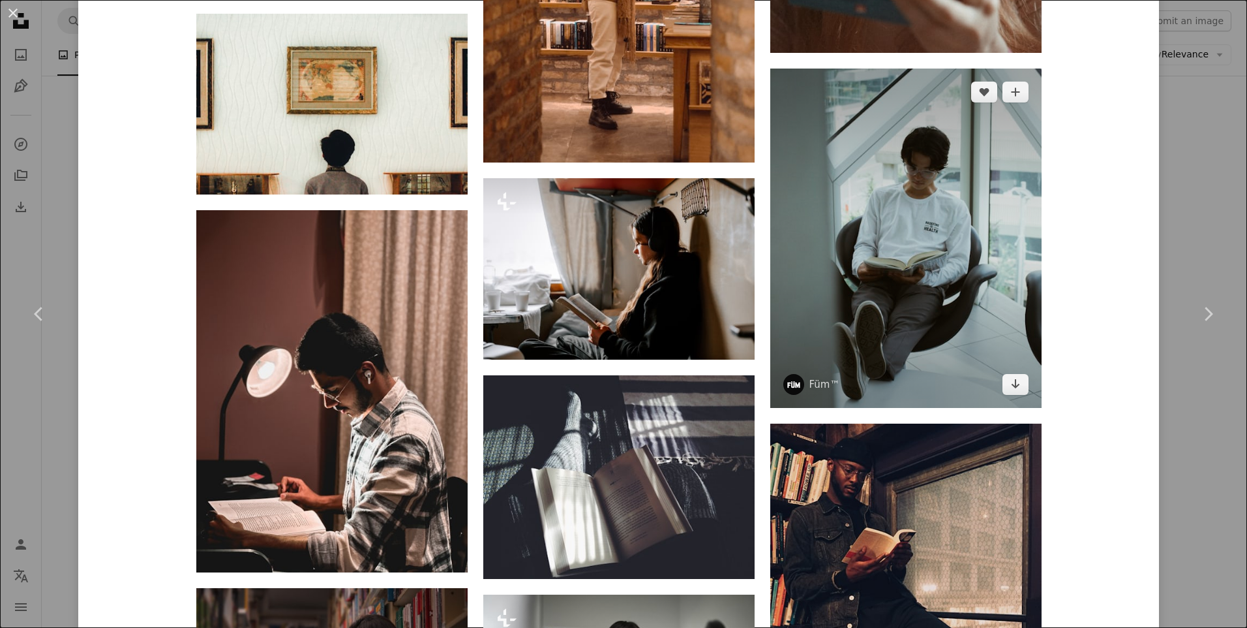
click at [823, 271] on img at bounding box center [905, 238] width 271 height 339
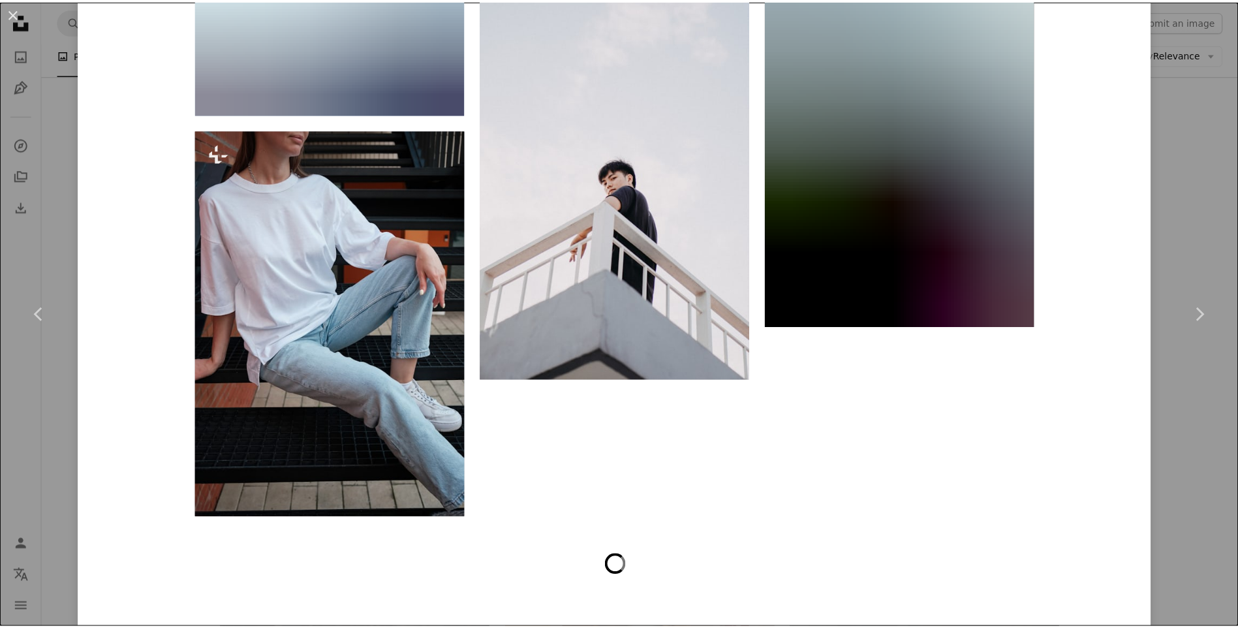
scroll to position [5290, 0]
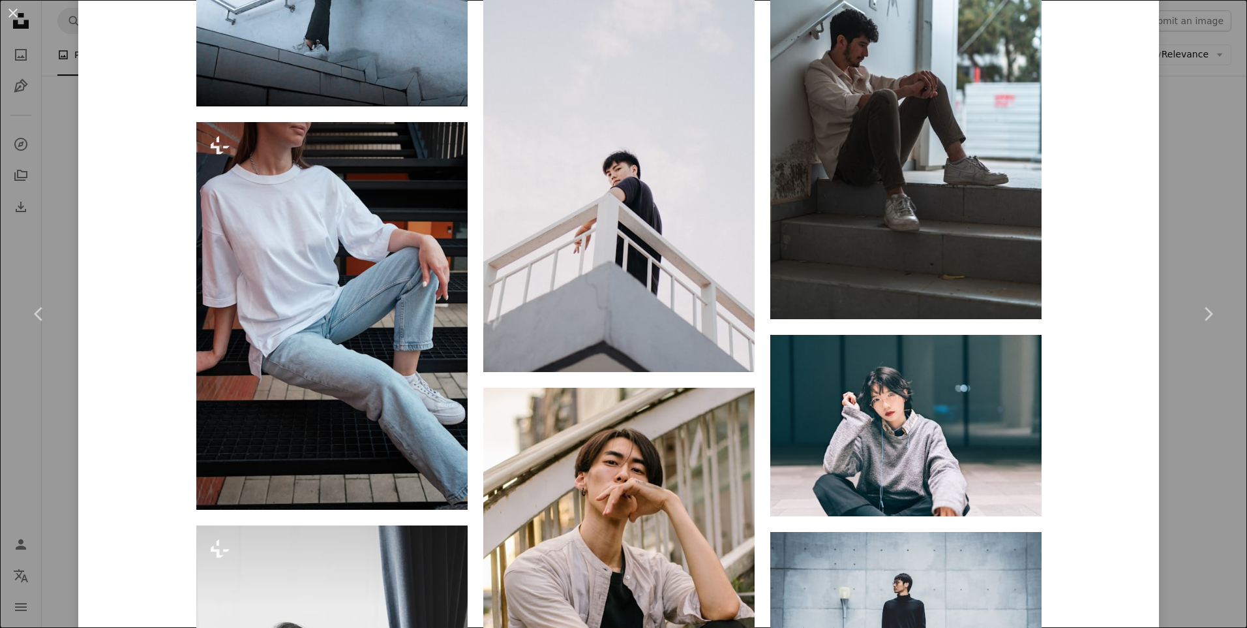
click at [1164, 540] on div "An X shape Chevron left Chevron right Füm™ breathefum A heart A plus sign Edit …" at bounding box center [623, 314] width 1247 height 628
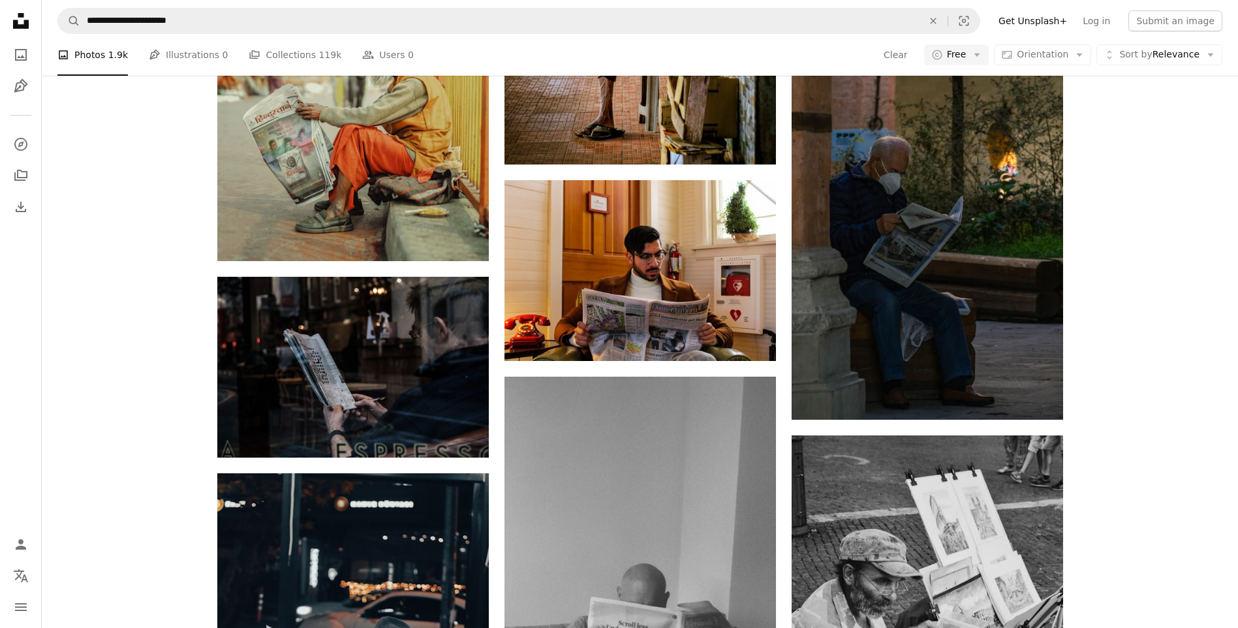
scroll to position [1740, 0]
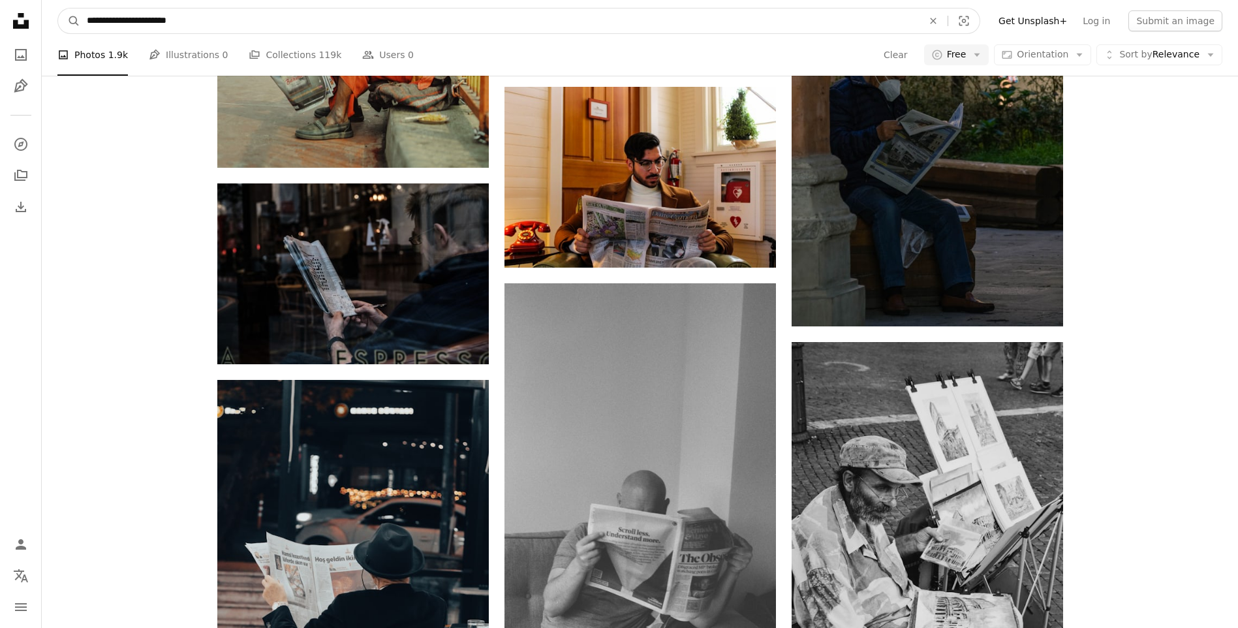
click at [321, 18] on input "**********" at bounding box center [499, 20] width 838 height 25
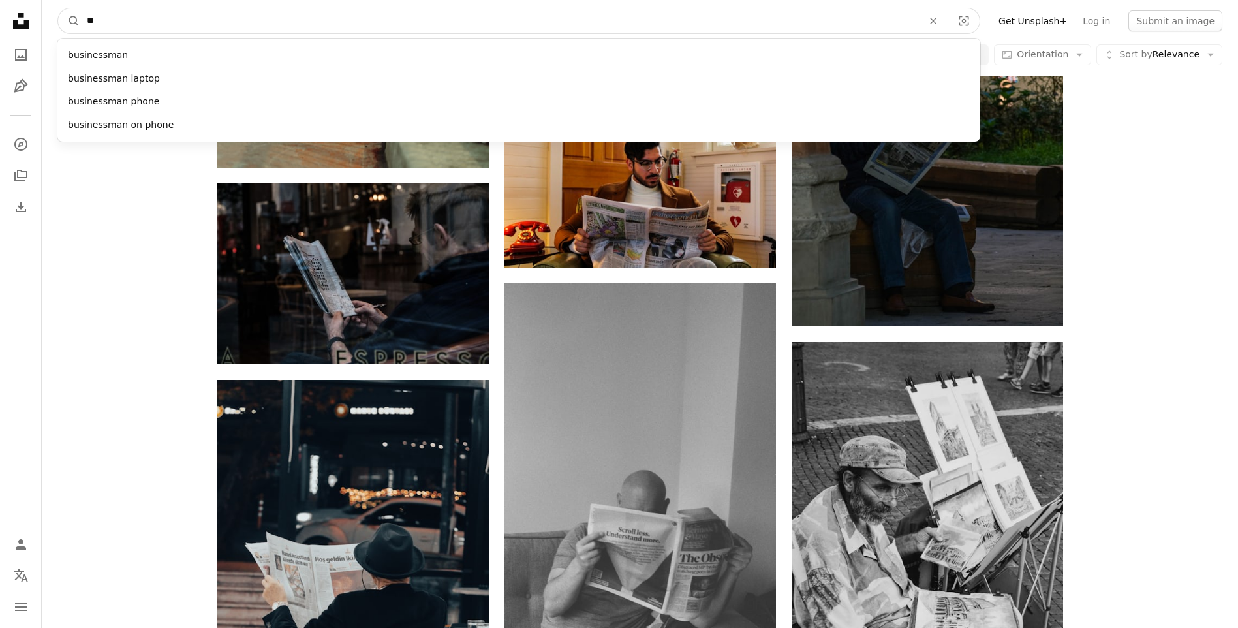
type input "*"
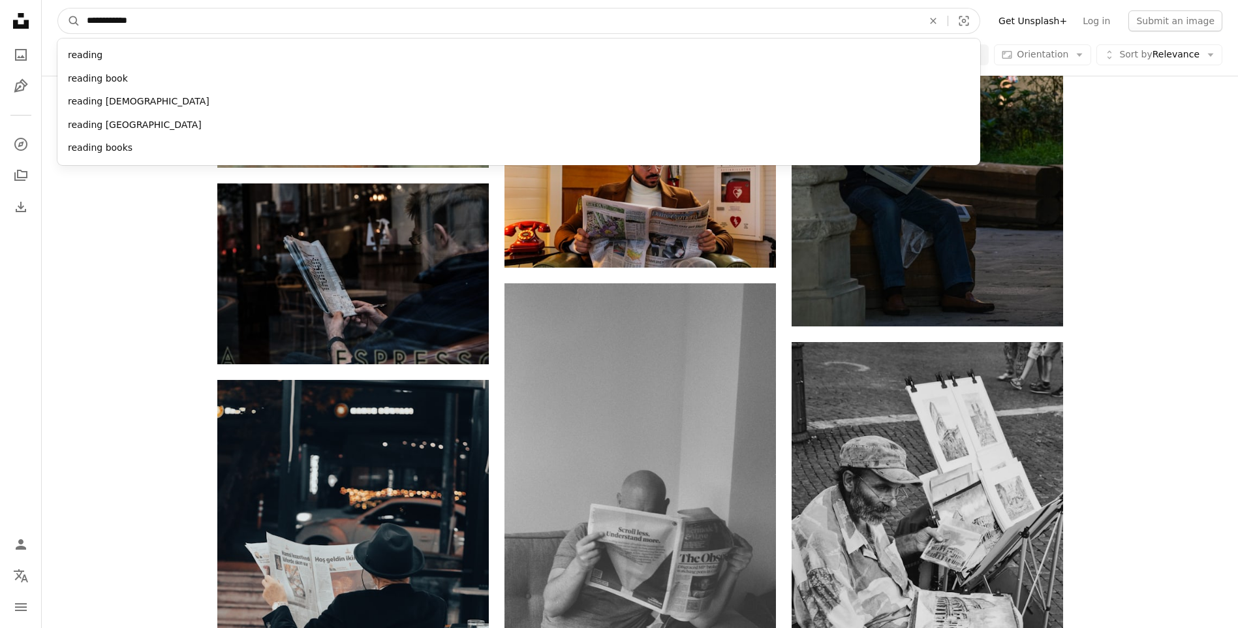
type input "**********"
click at [58, 8] on button "A magnifying glass" at bounding box center [69, 20] width 22 height 25
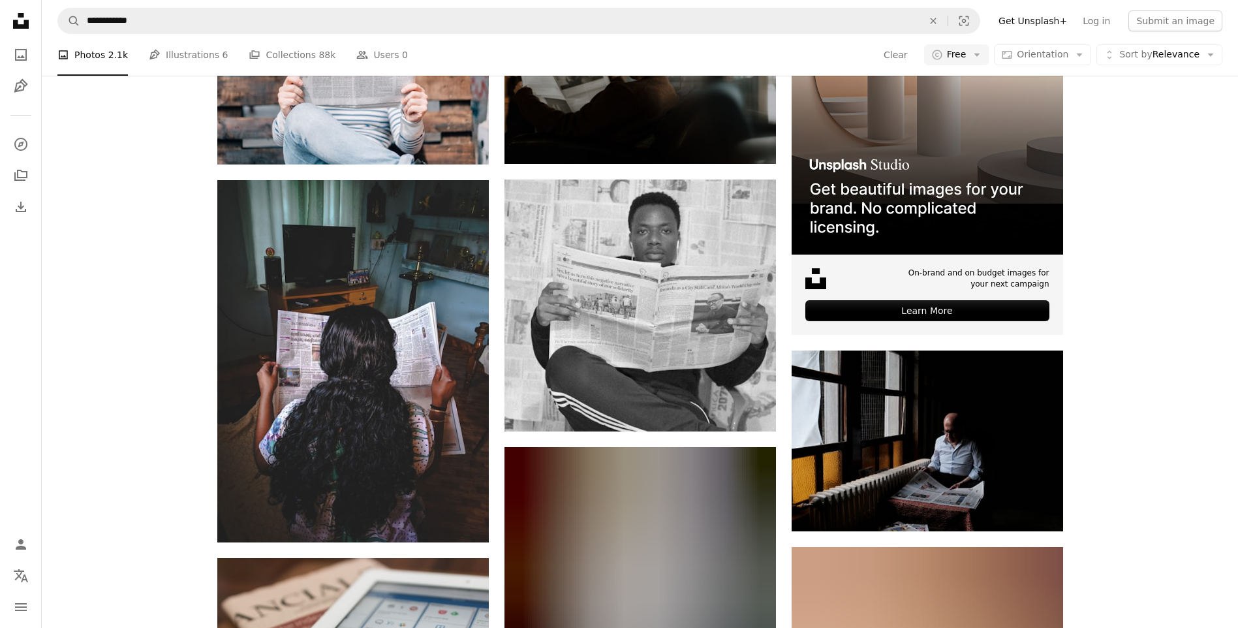
drag, startPoint x: 1199, startPoint y: 309, endPoint x: 1180, endPoint y: 388, distance: 80.7
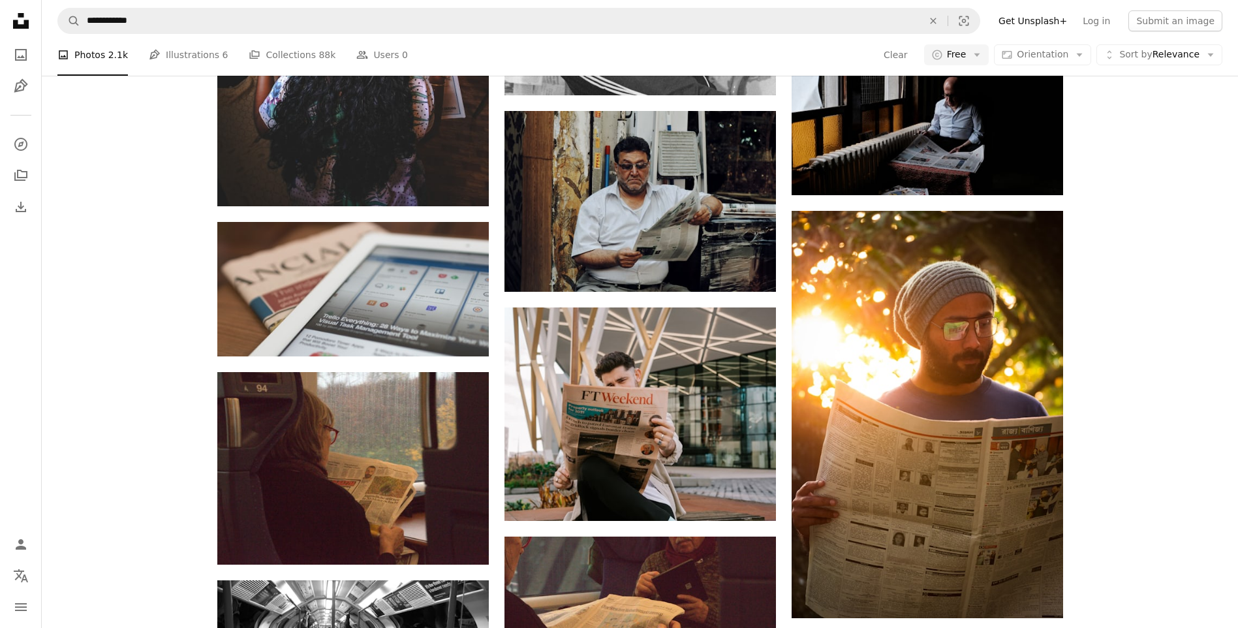
scroll to position [807, 0]
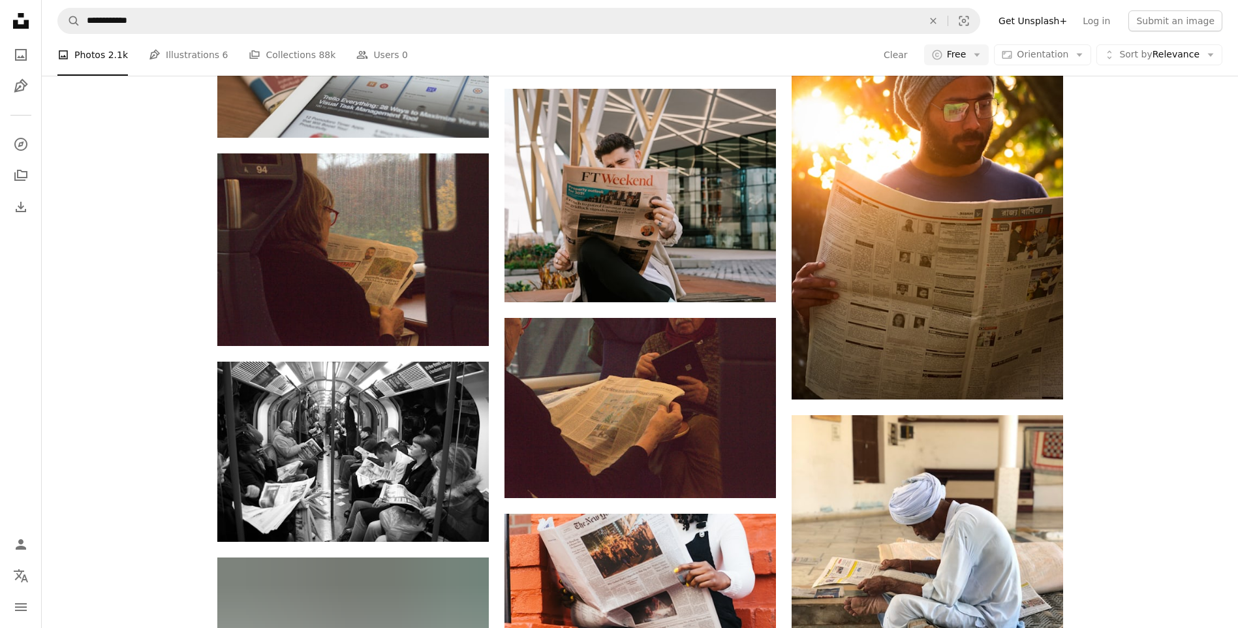
drag, startPoint x: 1077, startPoint y: 264, endPoint x: 1071, endPoint y: 308, distance: 44.7
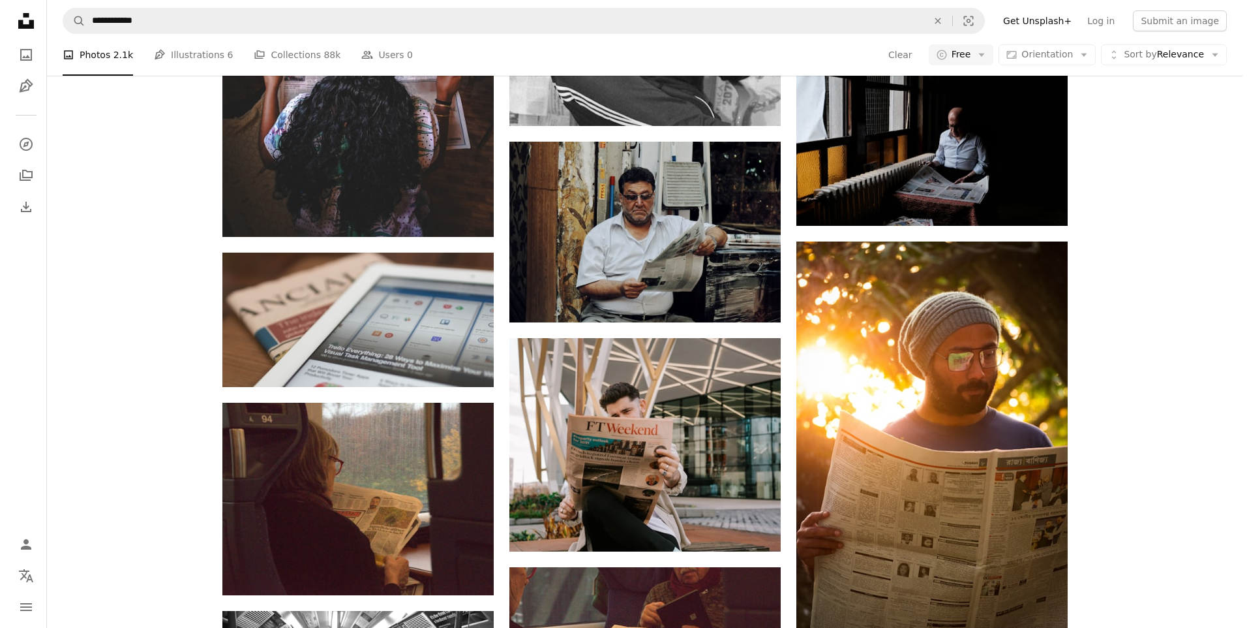
scroll to position [600, 0]
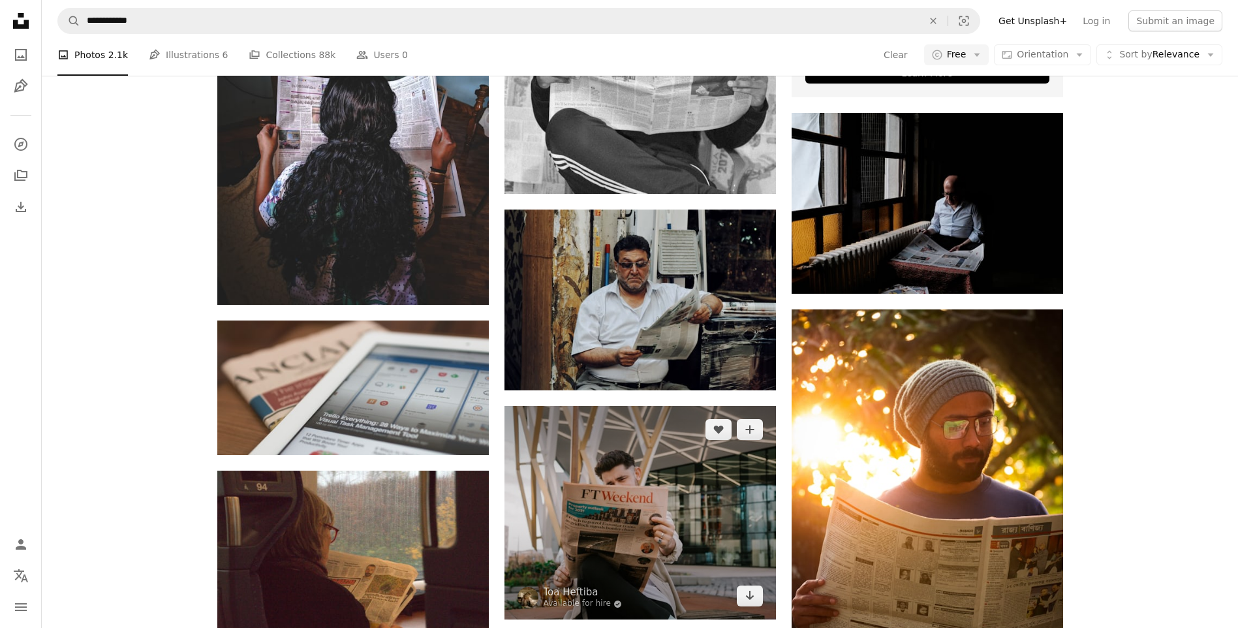
click at [645, 487] on img at bounding box center [639, 512] width 271 height 213
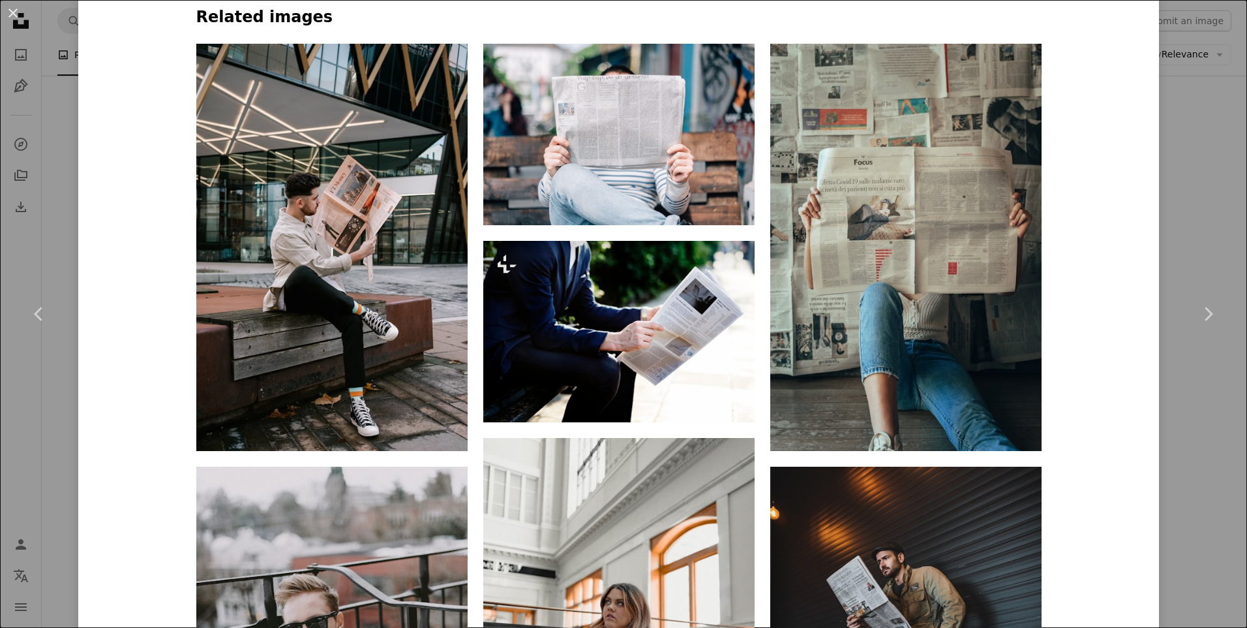
scroll to position [1196, 0]
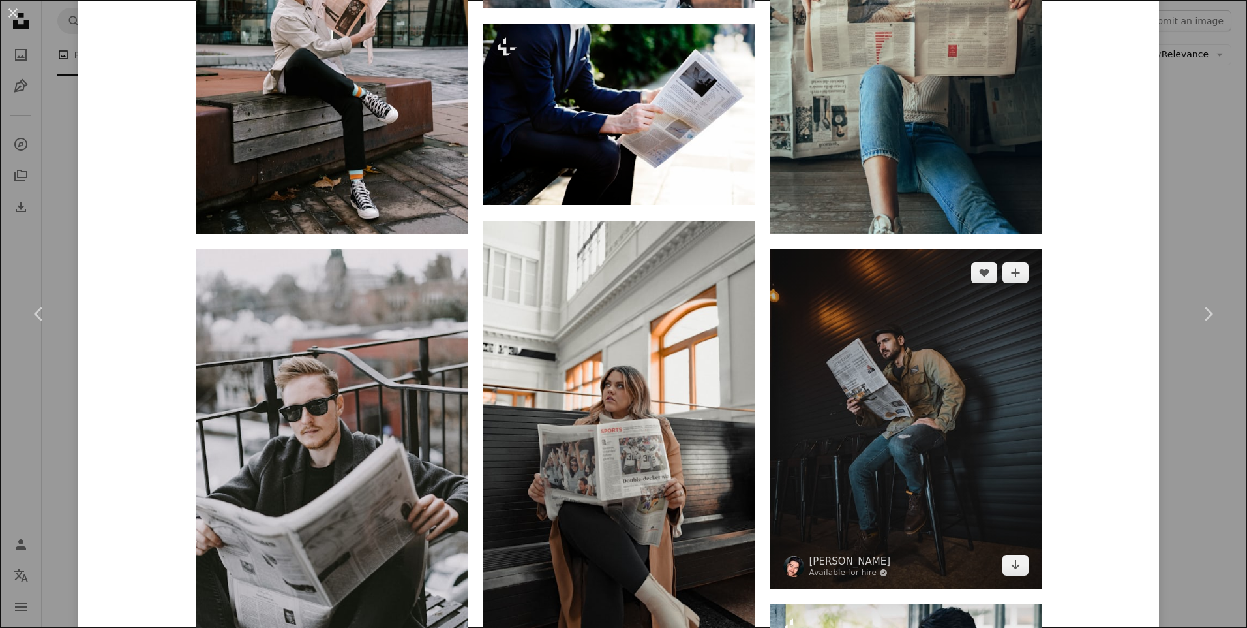
click at [851, 450] on img at bounding box center [905, 418] width 271 height 339
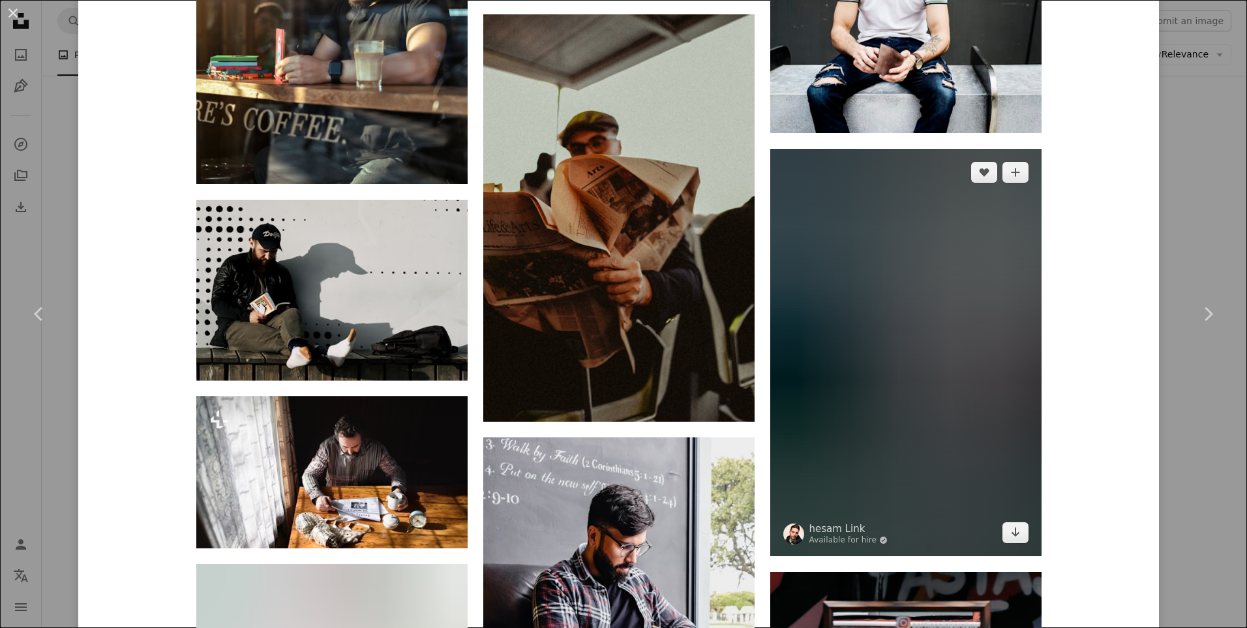
scroll to position [3353, 0]
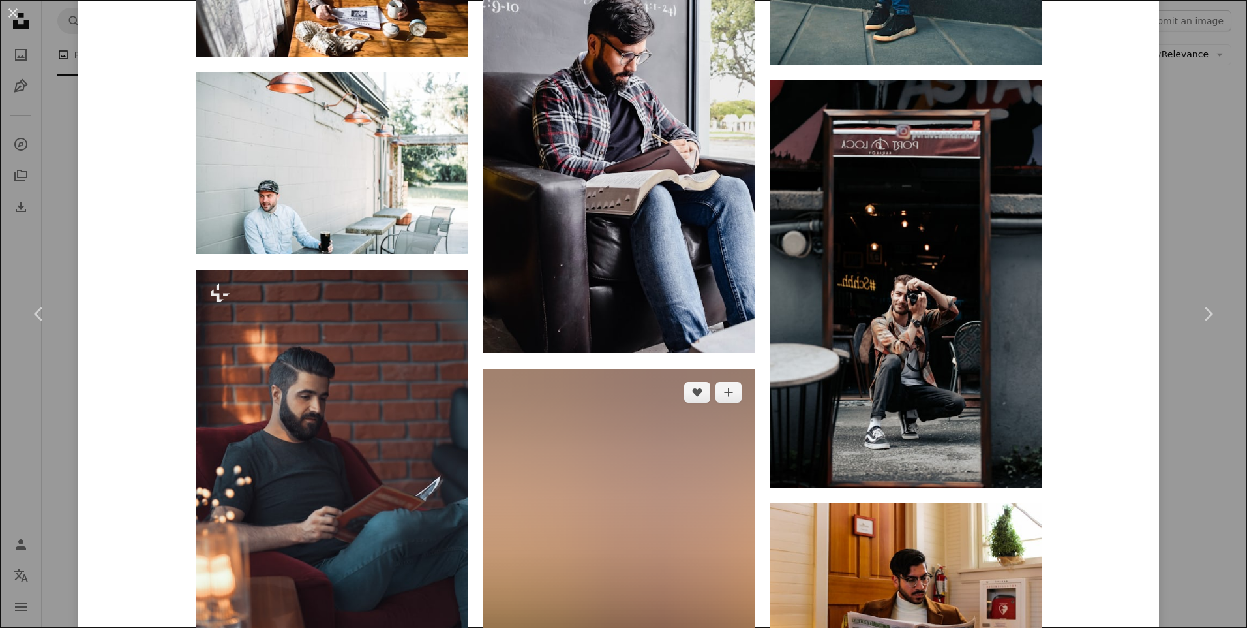
drag, startPoint x: 760, startPoint y: 422, endPoint x: 749, endPoint y: 499, distance: 77.8
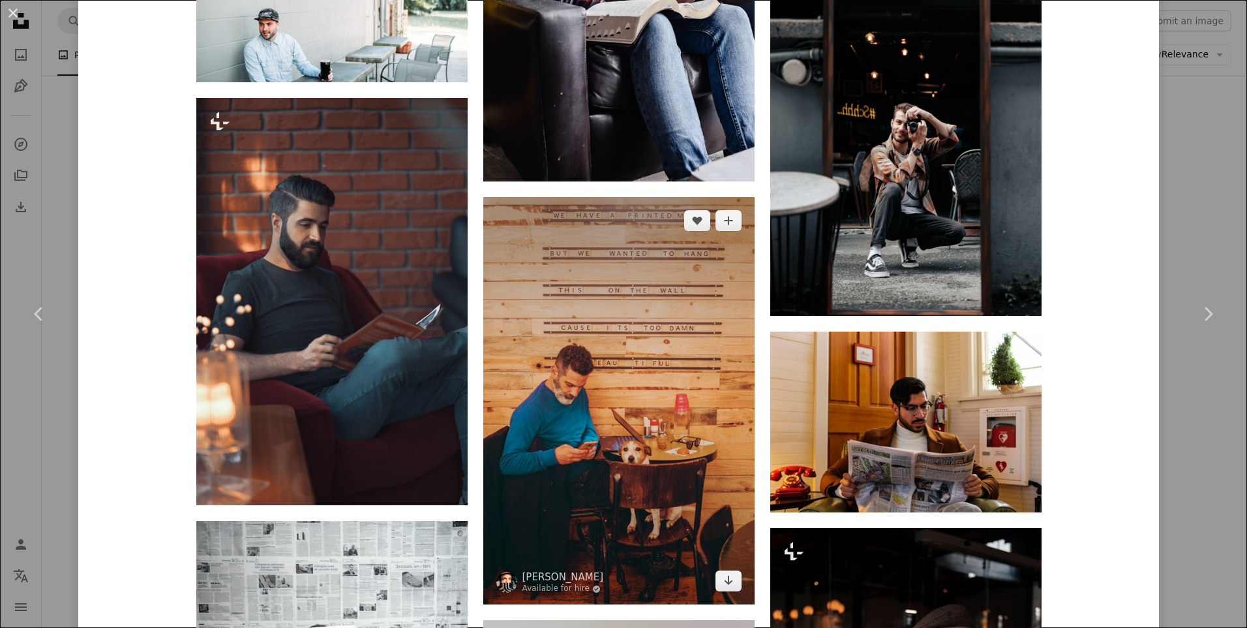
scroll to position [3830, 0]
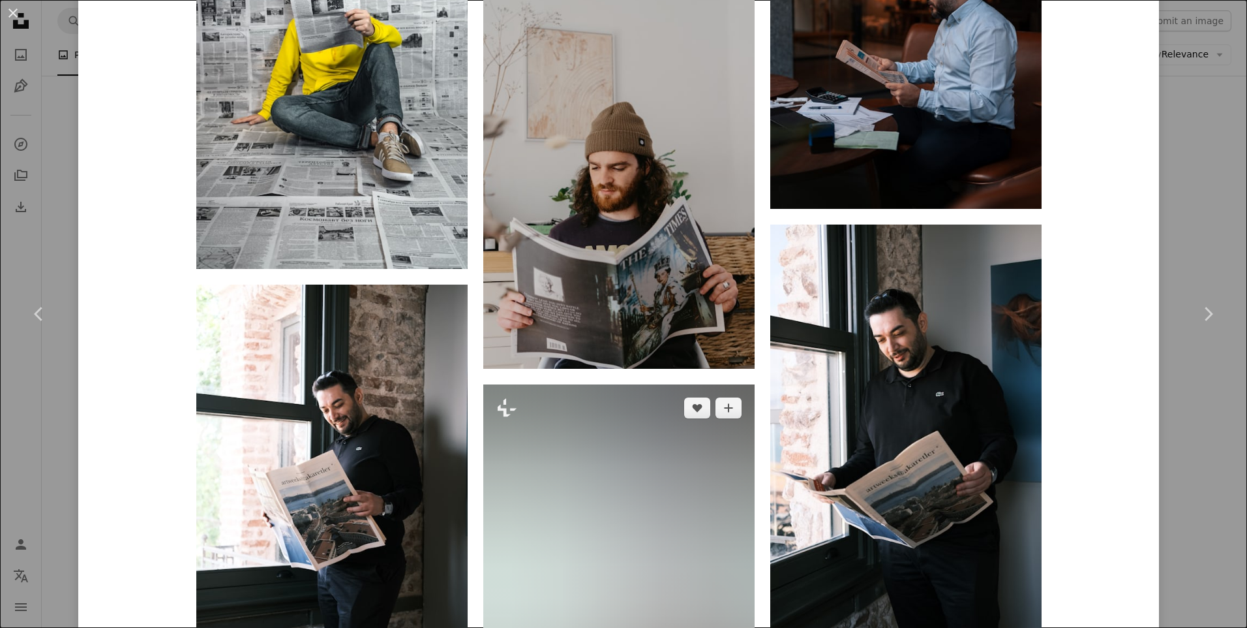
drag, startPoint x: 750, startPoint y: 487, endPoint x: 744, endPoint y: 560, distance: 74.0
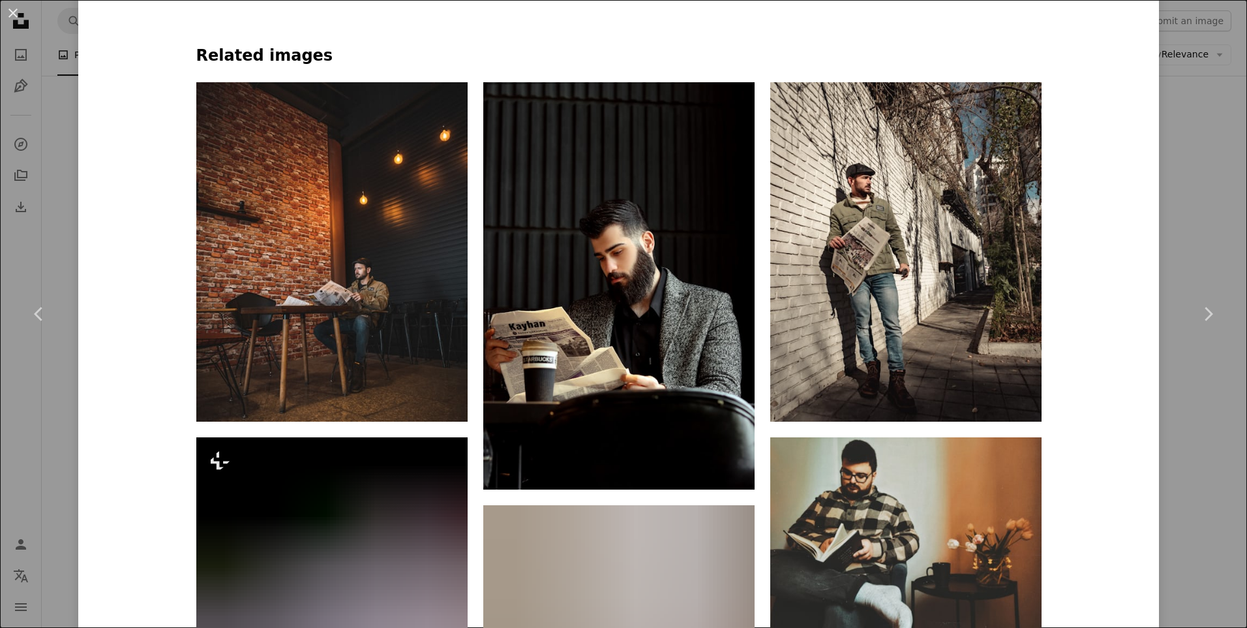
scroll to position [0, 0]
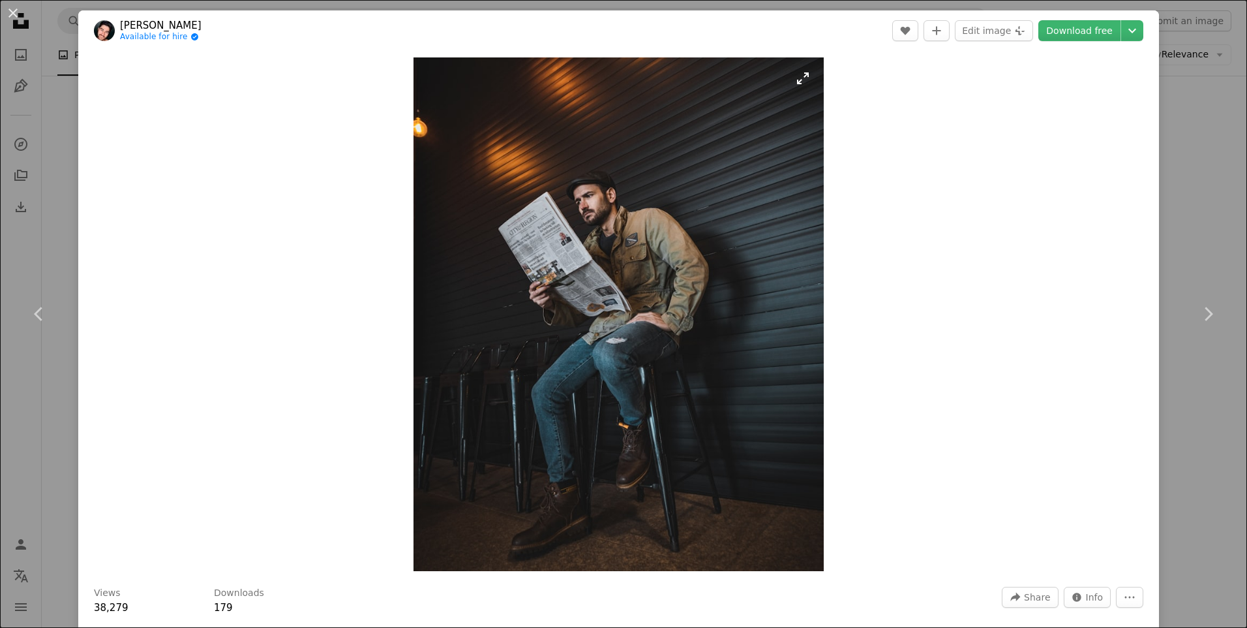
drag, startPoint x: 754, startPoint y: 562, endPoint x: 747, endPoint y: 275, distance: 287.1
click at [1066, 27] on link "Download free" at bounding box center [1080, 30] width 82 height 21
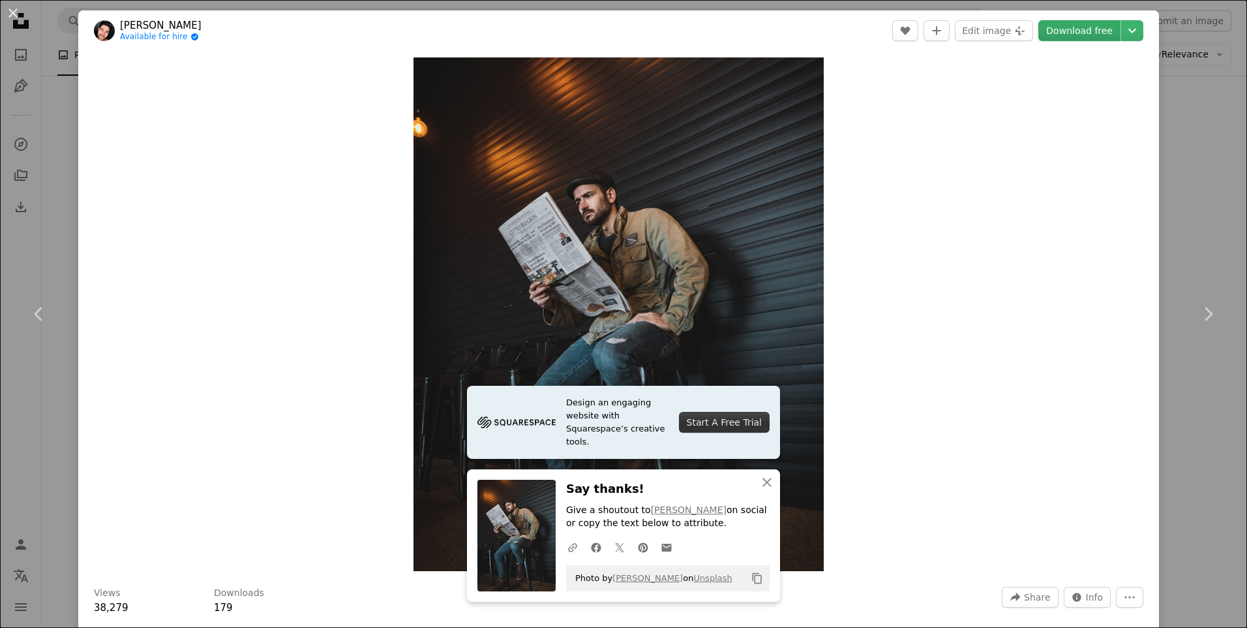
click at [1066, 31] on link "Download free" at bounding box center [1080, 30] width 82 height 21
